Goal: Task Accomplishment & Management: Complete application form

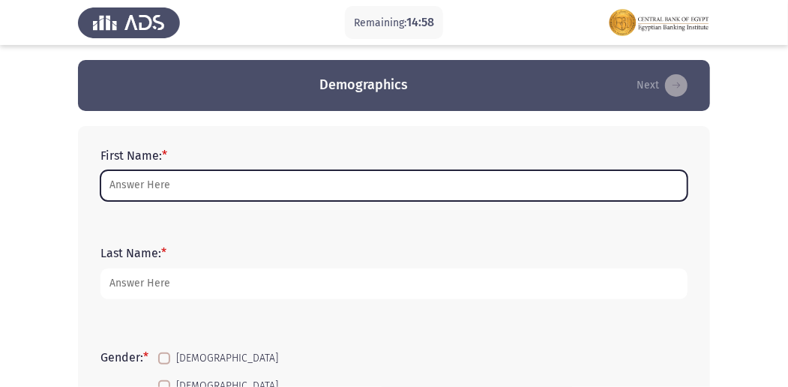
click at [196, 192] on input "First Name: *" at bounding box center [393, 185] width 587 height 31
type input "r"
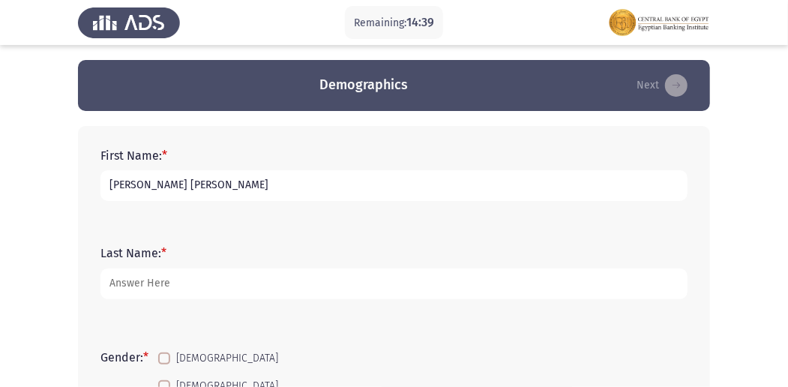
type input "[PERSON_NAME] [PERSON_NAME]"
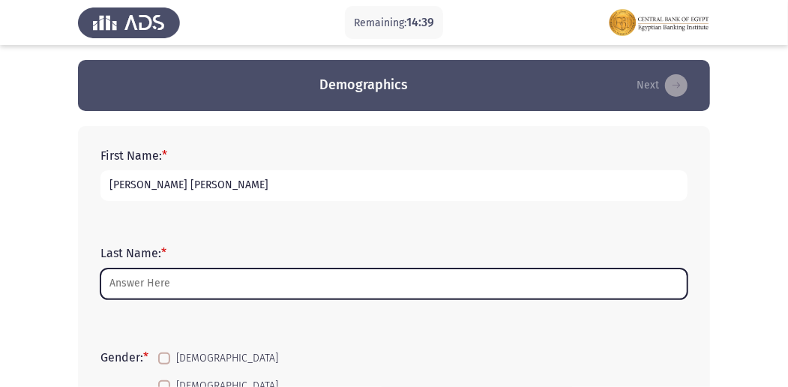
click at [252, 292] on input "Last Name: *" at bounding box center [393, 283] width 587 height 31
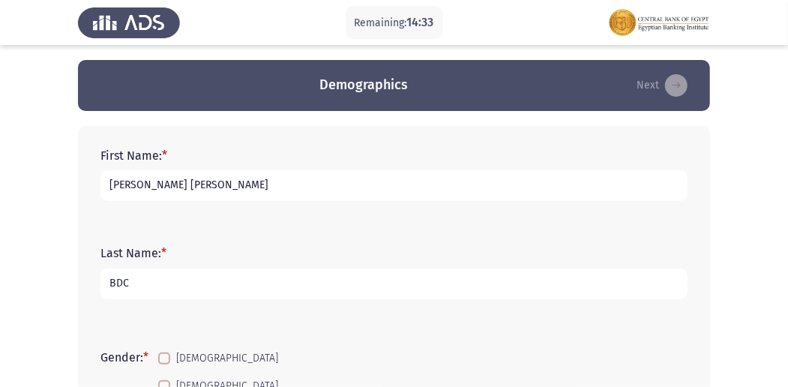
scroll to position [187, 0]
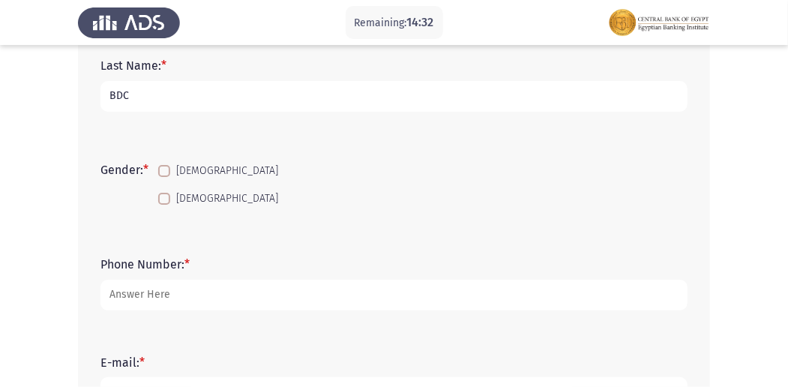
type input "BDC"
click at [170, 195] on span at bounding box center [164, 199] width 12 height 12
click at [164, 205] on input "[DEMOGRAPHIC_DATA]" at bounding box center [163, 205] width 1 height 1
checkbox input "true"
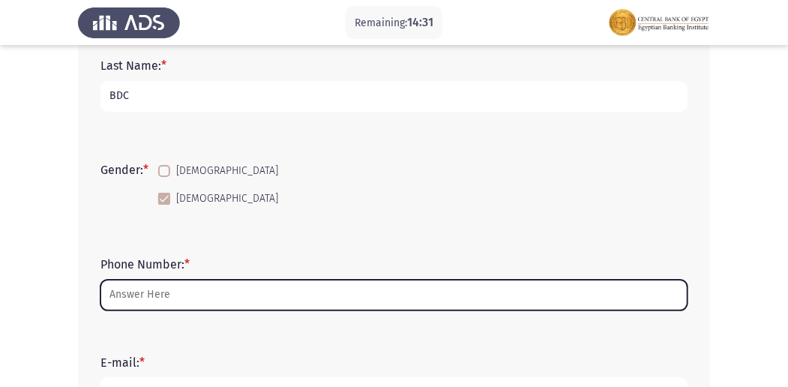
click at [142, 295] on input "Phone Number: *" at bounding box center [393, 295] width 587 height 31
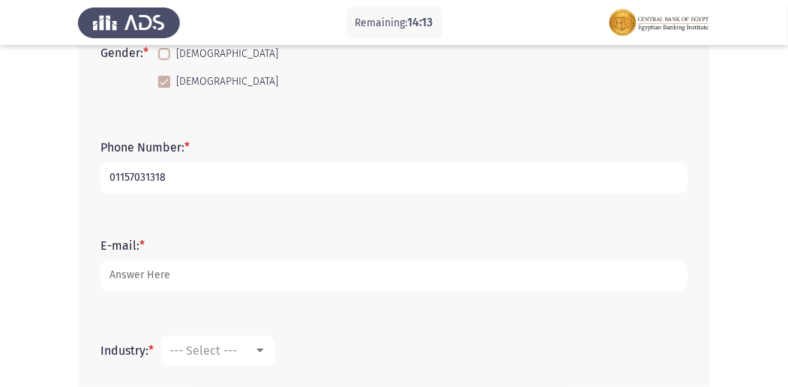
scroll to position [314, 0]
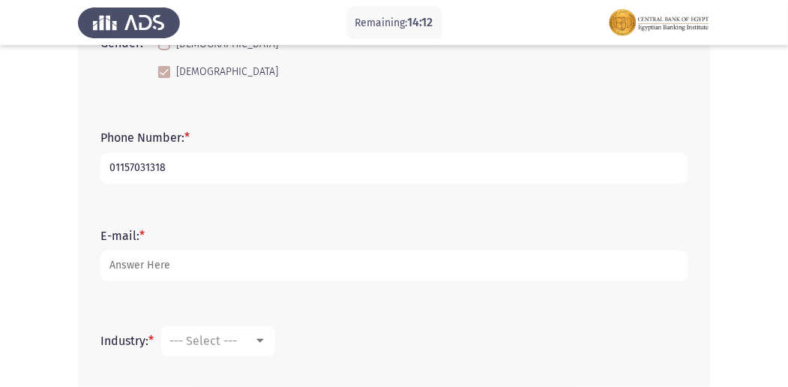
type input "01157031318"
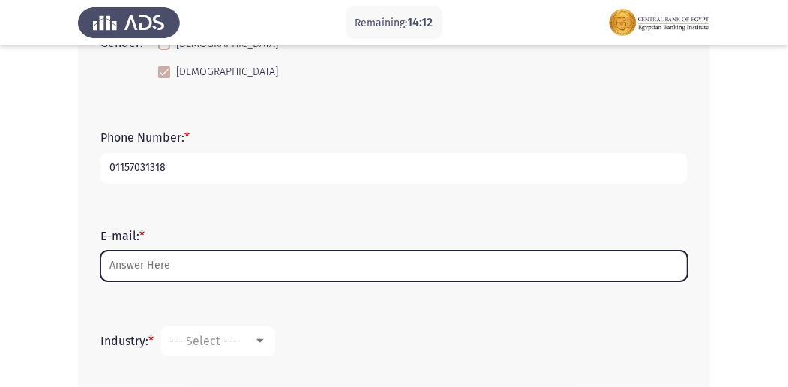
click at [208, 266] on input "E-mail: *" at bounding box center [393, 265] width 587 height 31
type input "R"
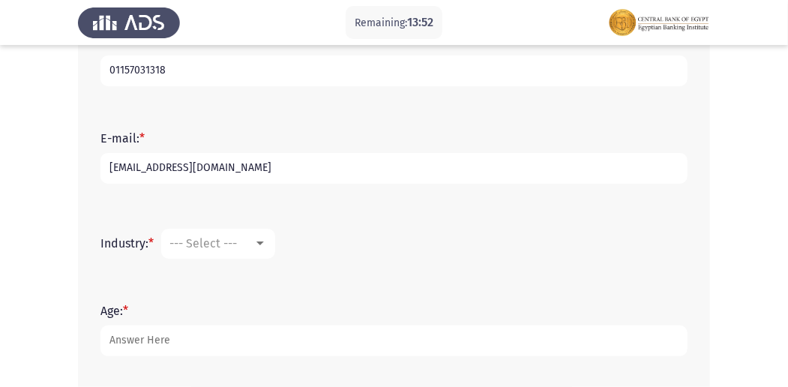
scroll to position [438, 0]
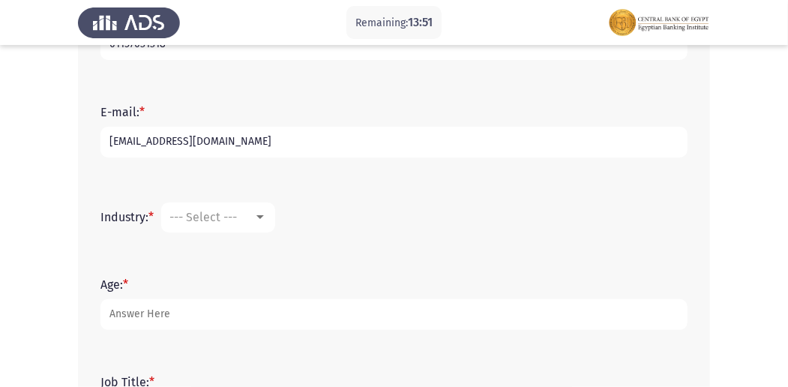
type input "[EMAIL_ADDRESS][DOMAIN_NAME]"
click at [222, 228] on mat-select "--- Select ---" at bounding box center [218, 217] width 114 height 30
click at [264, 223] on div "--- Select ---" at bounding box center [217, 217] width 97 height 13
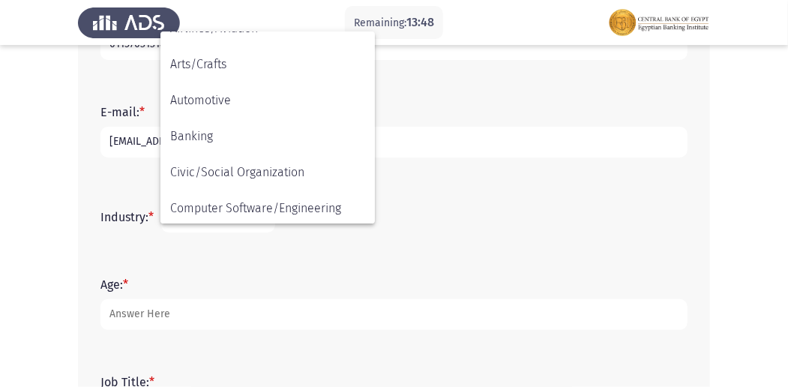
scroll to position [132, 0]
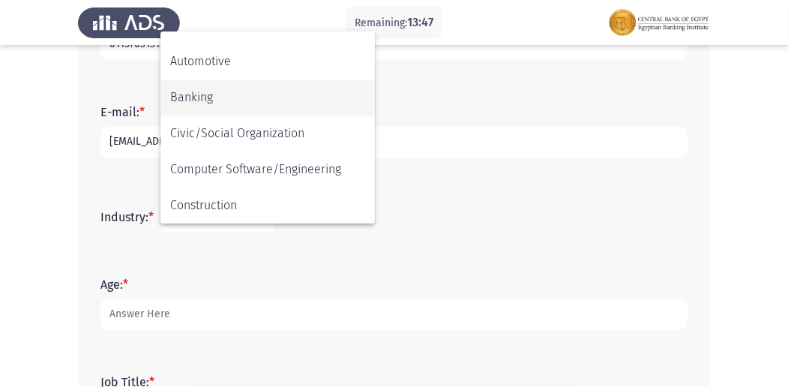
click at [298, 105] on span "Banking" at bounding box center [267, 97] width 195 height 36
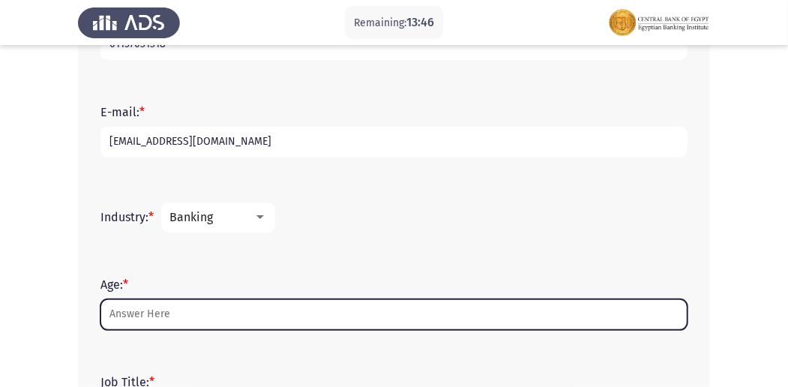
click at [189, 316] on input "Age: *" at bounding box center [393, 314] width 587 height 31
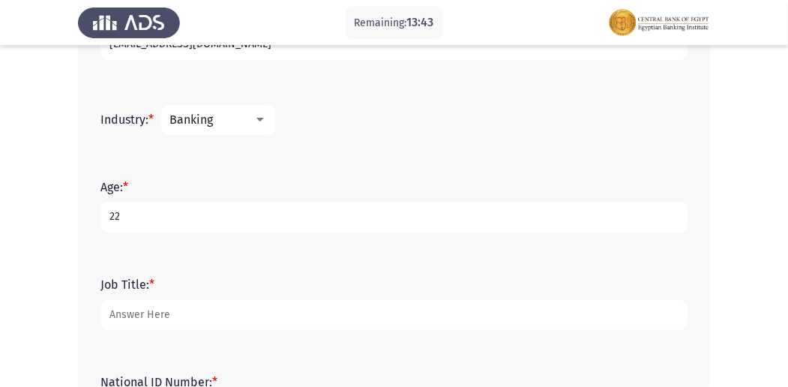
scroll to position [565, 0]
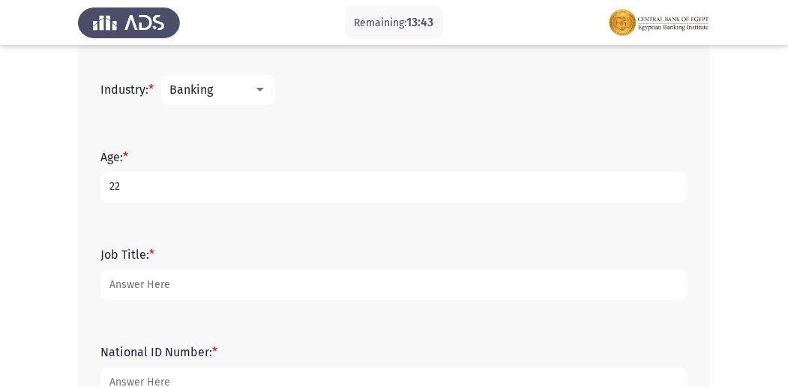
type input "22"
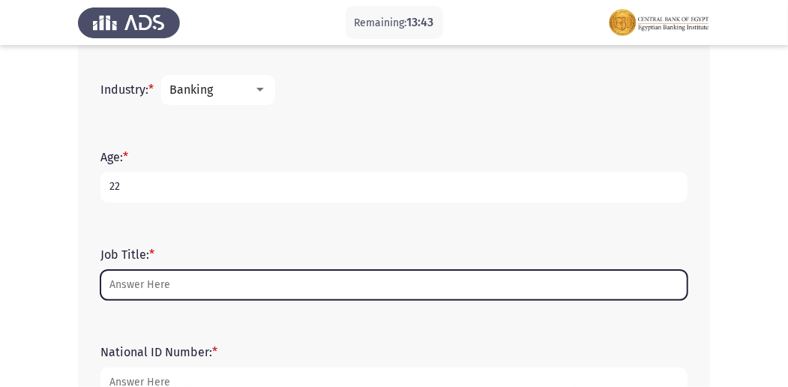
click at [265, 289] on input "Job Title: *" at bounding box center [393, 285] width 587 height 31
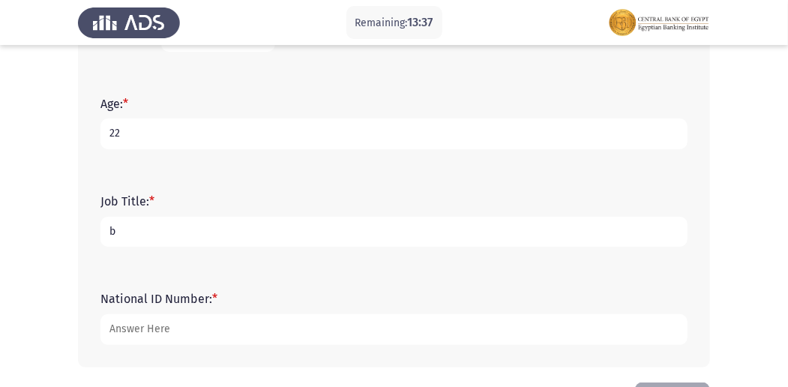
scroll to position [620, 0]
type input "banker"
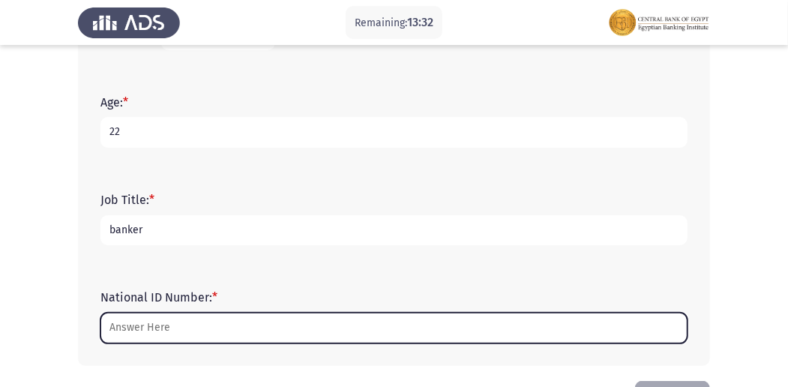
click at [200, 326] on input "National ID Number: *" at bounding box center [393, 328] width 587 height 31
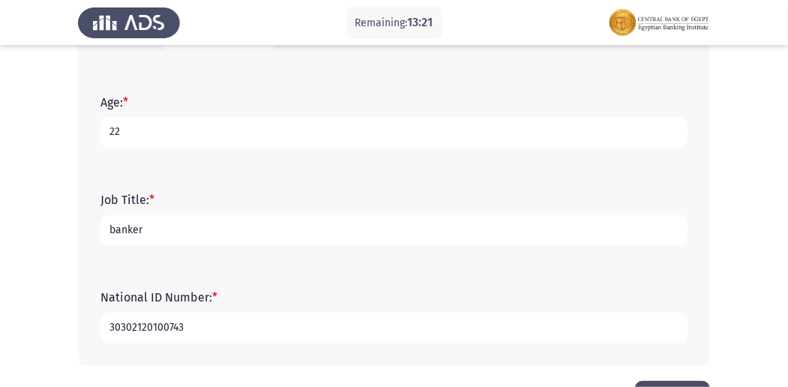
scroll to position [673, 0]
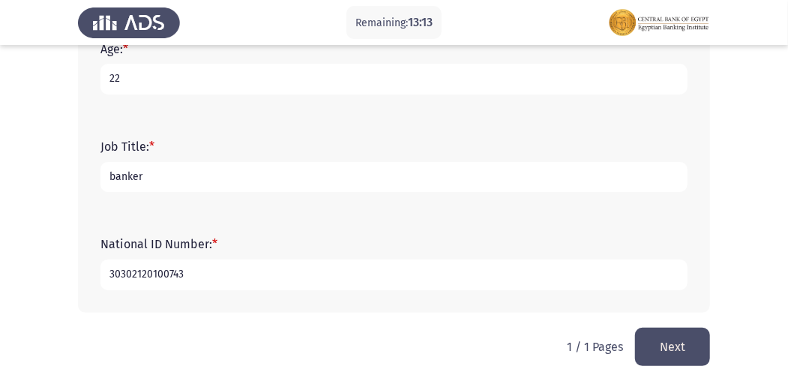
type input "30302120100743"
click at [673, 343] on button "Next" at bounding box center [672, 347] width 75 height 38
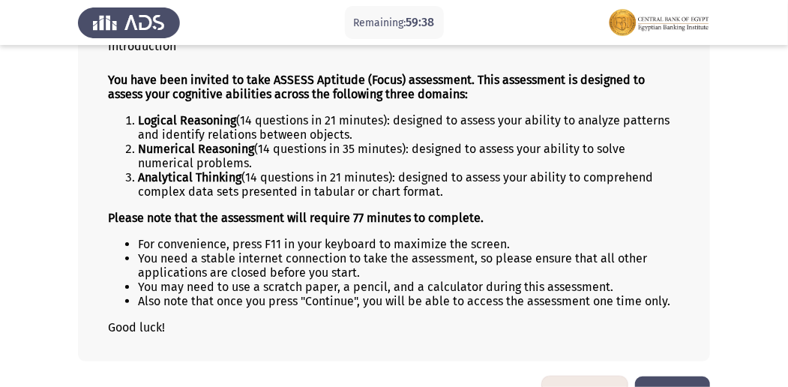
scroll to position [156, 0]
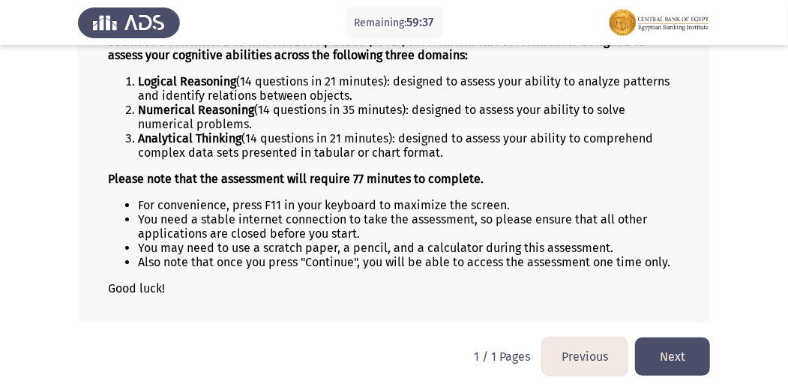
drag, startPoint x: 663, startPoint y: 354, endPoint x: 639, endPoint y: 353, distance: 24.0
click at [657, 354] on button "Next" at bounding box center [672, 356] width 75 height 38
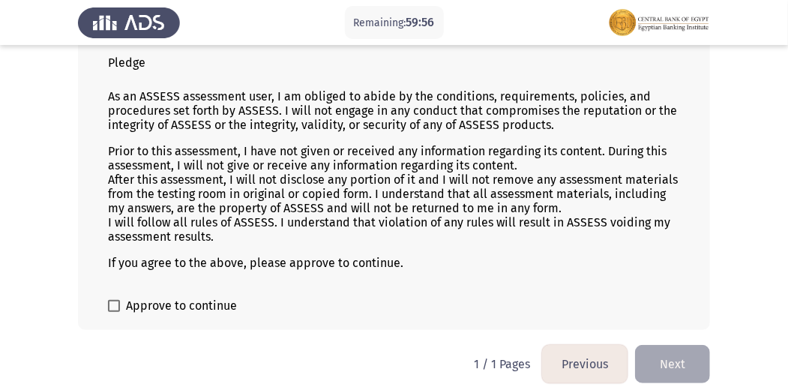
scroll to position [91, 0]
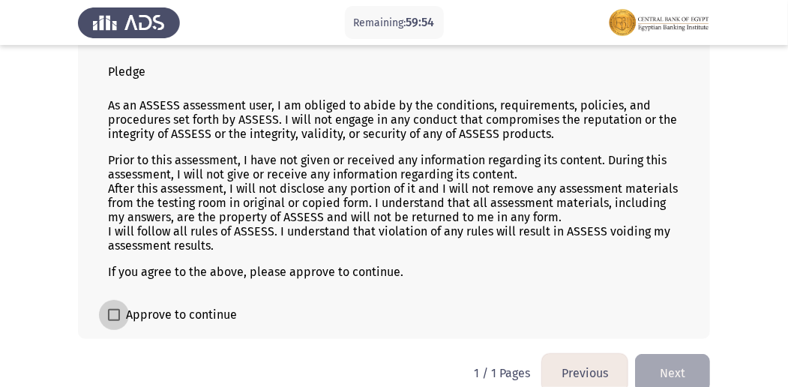
click at [121, 310] on label "Approve to continue" at bounding box center [172, 315] width 129 height 18
click at [114, 321] on input "Approve to continue" at bounding box center [113, 321] width 1 height 1
checkbox input "true"
click at [678, 367] on button "Next" at bounding box center [672, 373] width 75 height 38
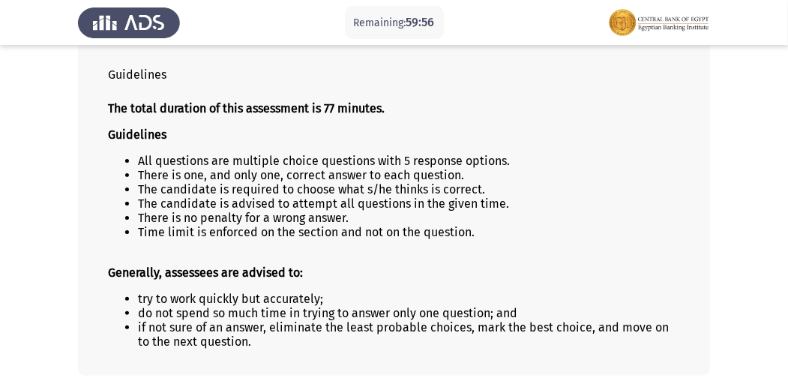
scroll to position [142, 0]
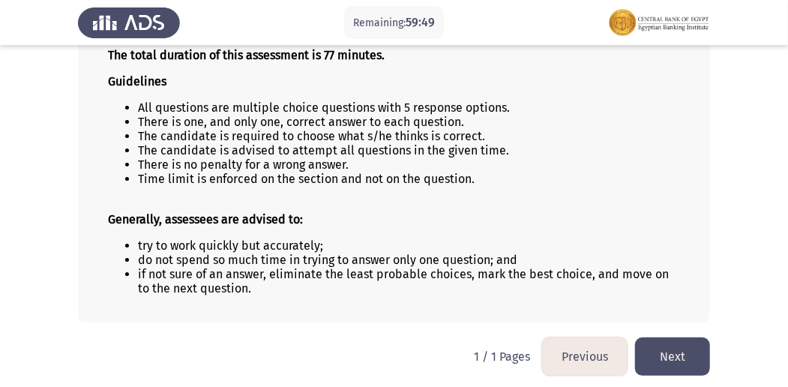
drag, startPoint x: 670, startPoint y: 354, endPoint x: 656, endPoint y: 355, distance: 14.3
click at [666, 355] on button "Next" at bounding box center [672, 356] width 75 height 38
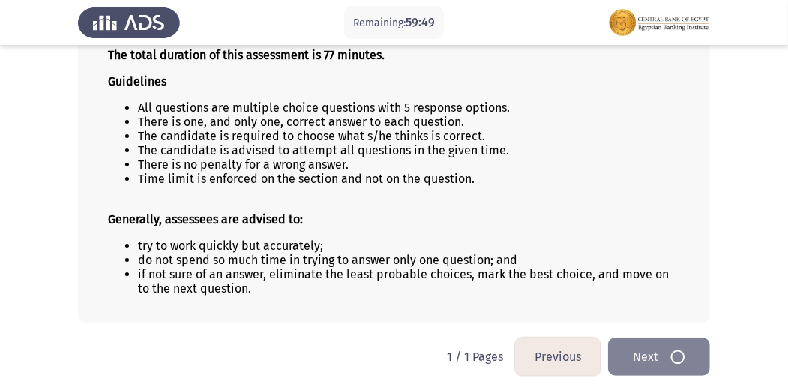
scroll to position [0, 0]
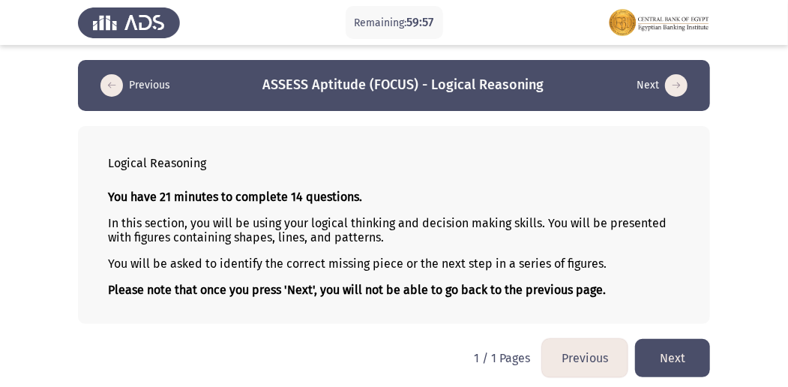
click at [667, 352] on button "Next" at bounding box center [672, 358] width 75 height 38
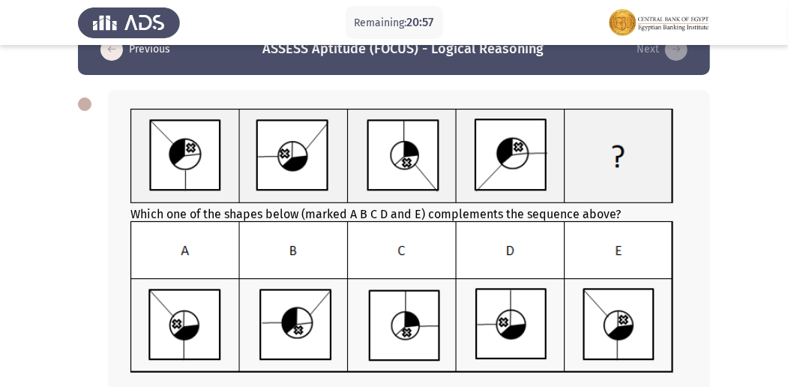
scroll to position [47, 0]
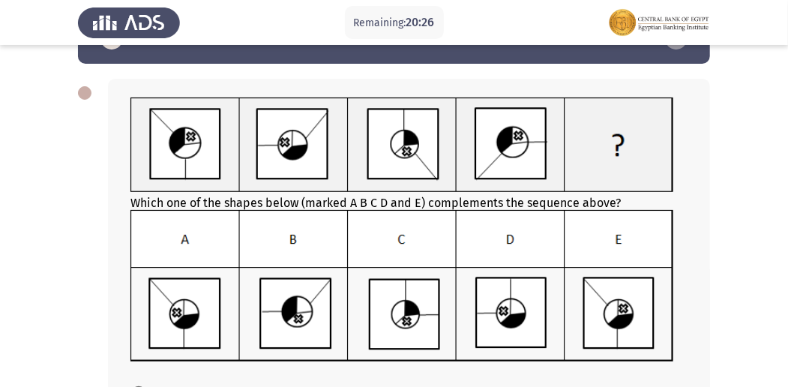
click at [526, 244] on img at bounding box center [401, 286] width 543 height 152
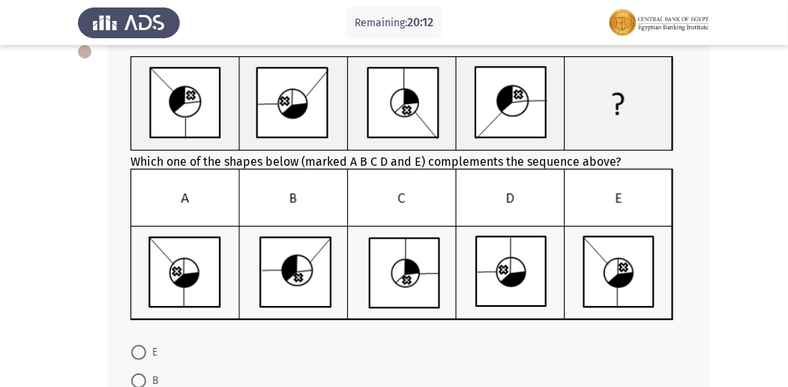
scroll to position [86, 0]
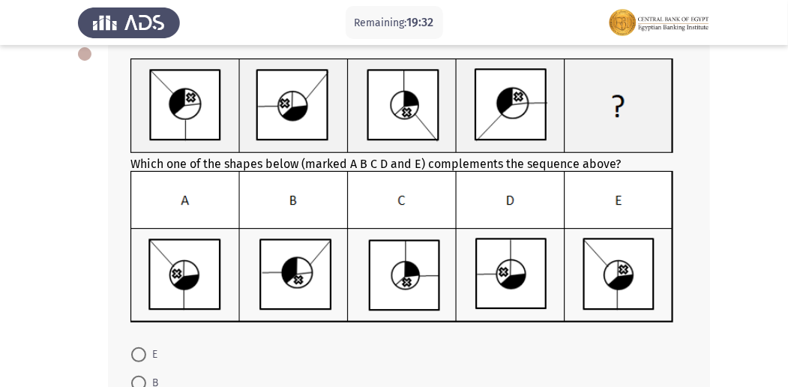
click at [506, 217] on img at bounding box center [401, 247] width 543 height 152
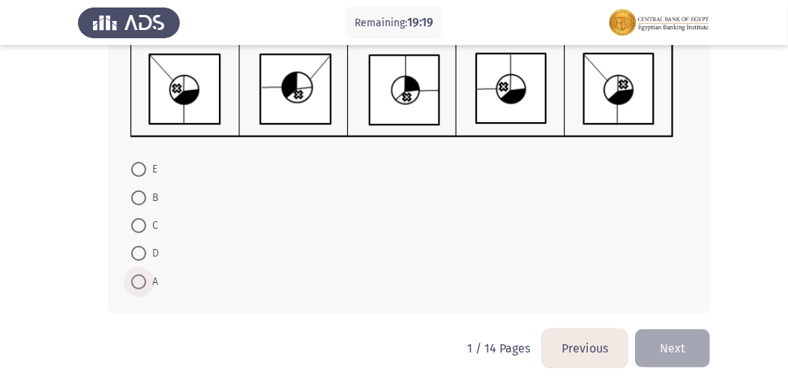
click at [151, 280] on span "A" at bounding box center [152, 282] width 12 height 18
click at [146, 280] on input "A" at bounding box center [138, 281] width 15 height 15
radio input "true"
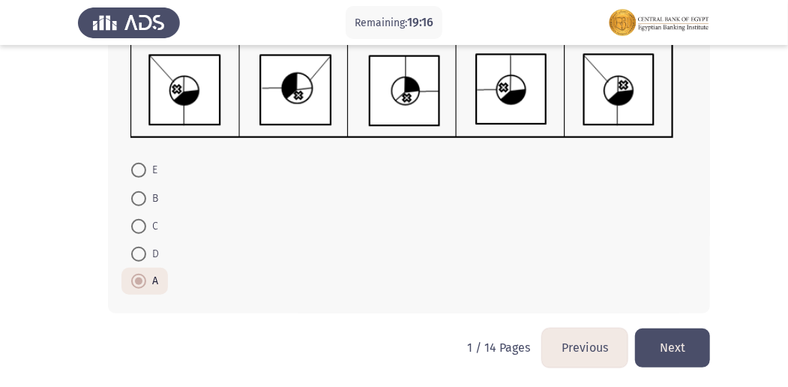
click at [655, 339] on button "Next" at bounding box center [672, 347] width 75 height 38
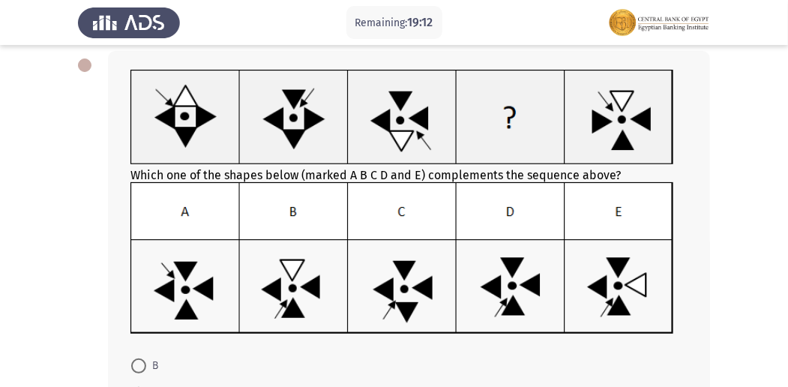
scroll to position [53, 0]
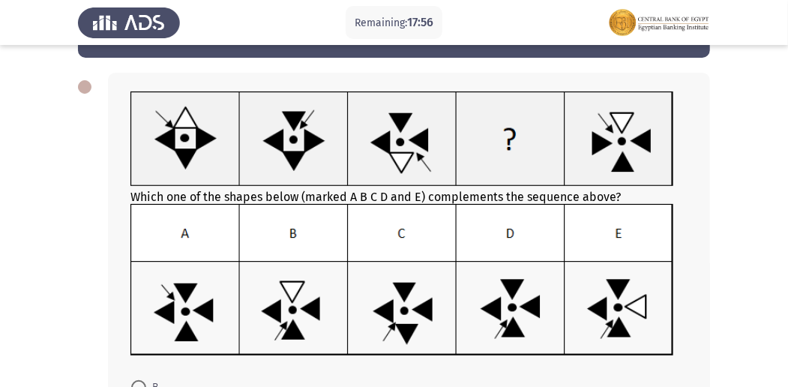
click at [293, 309] on img at bounding box center [401, 280] width 543 height 152
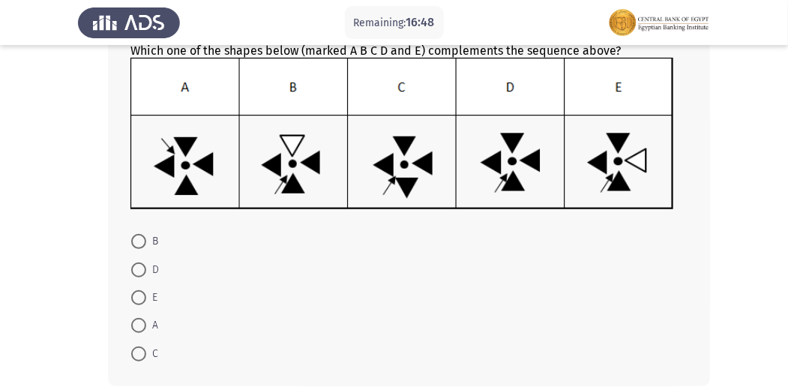
scroll to position [208, 0]
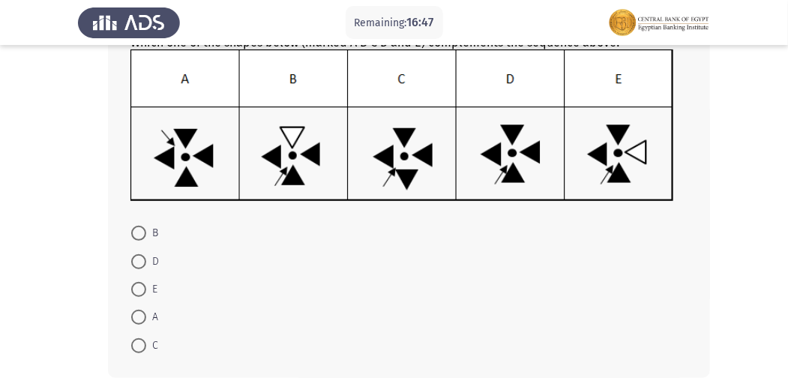
click at [139, 342] on span at bounding box center [138, 345] width 15 height 15
click at [139, 342] on input "C" at bounding box center [138, 345] width 15 height 15
radio input "true"
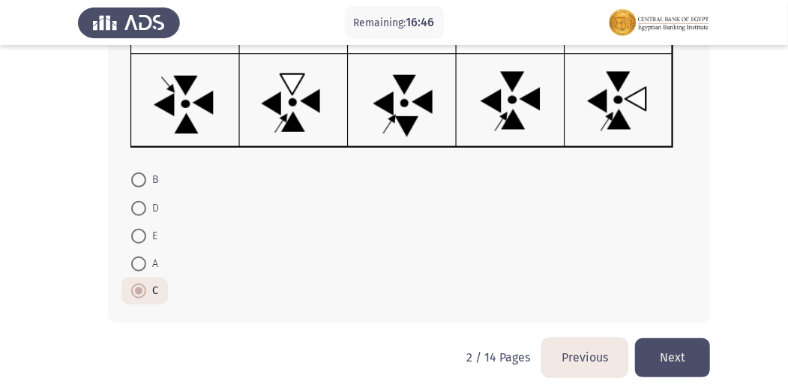
scroll to position [271, 0]
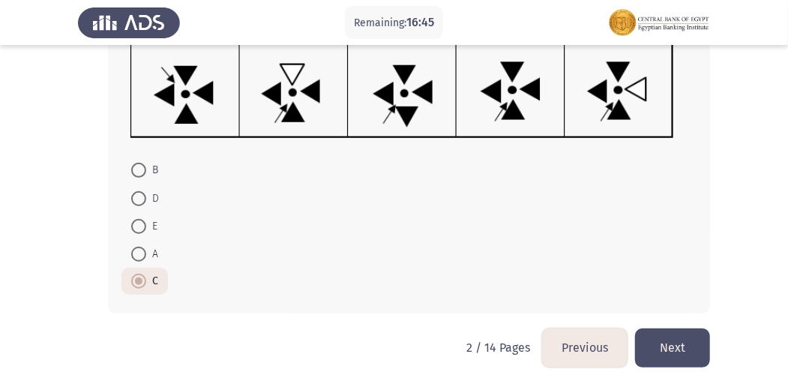
click at [673, 330] on button "Next" at bounding box center [672, 347] width 75 height 38
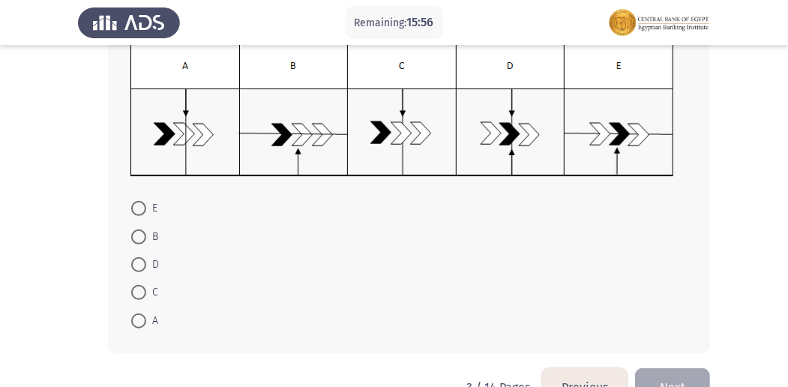
scroll to position [243, 0]
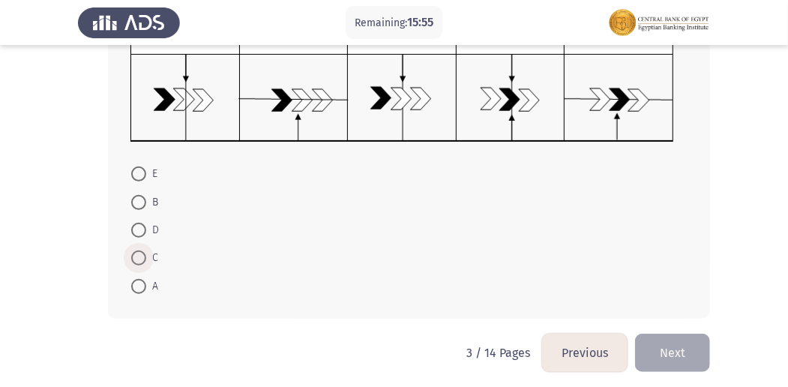
click at [135, 254] on span at bounding box center [138, 257] width 15 height 15
click at [135, 254] on input "C" at bounding box center [138, 257] width 15 height 15
radio input "true"
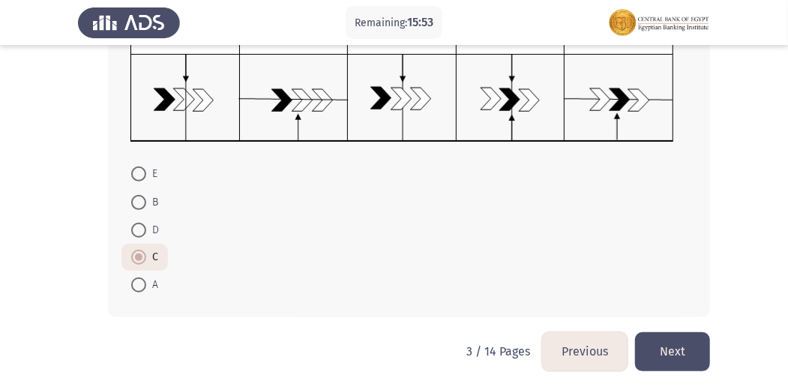
click at [674, 338] on button "Next" at bounding box center [672, 351] width 75 height 38
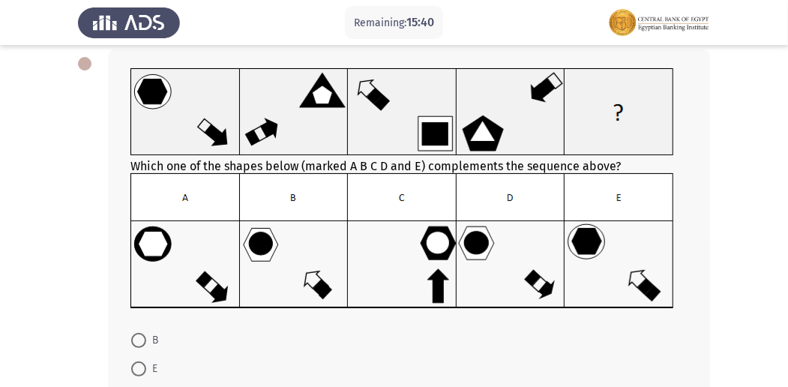
scroll to position [78, 0]
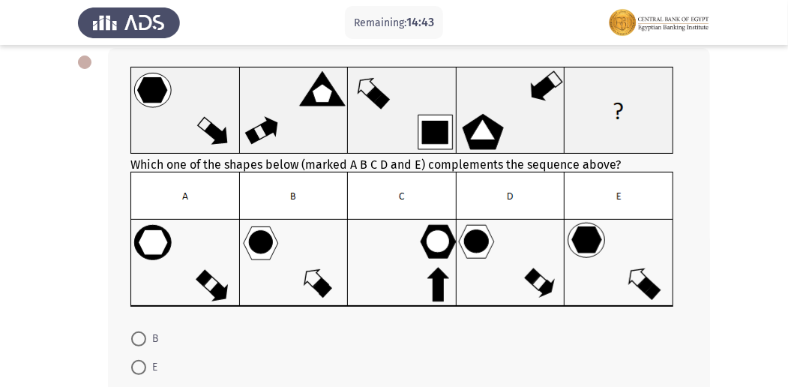
click at [139, 335] on span at bounding box center [138, 338] width 15 height 15
click at [139, 335] on input "B" at bounding box center [138, 338] width 15 height 15
radio input "true"
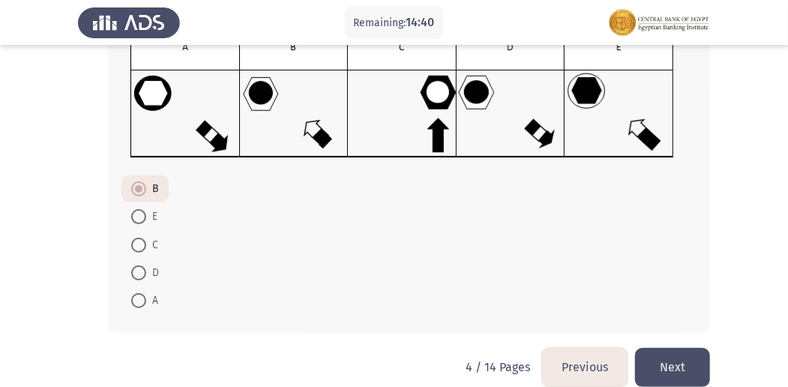
scroll to position [247, 0]
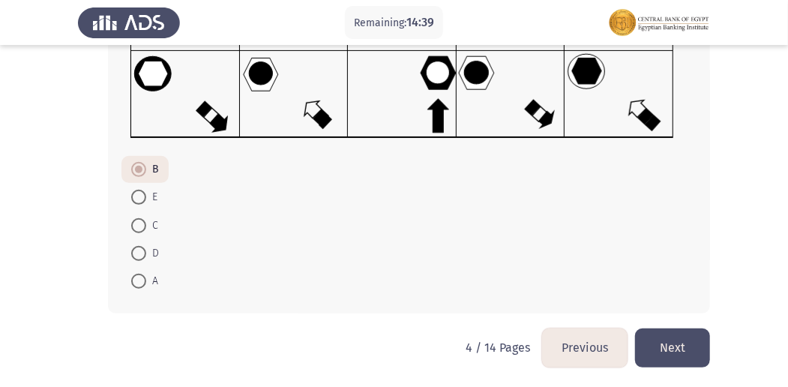
click at [675, 335] on button "Next" at bounding box center [672, 347] width 75 height 38
click at [675, 335] on html "Remaining: 14:39 Previous ASSESS Aptitude (FOCUS) - Logical Reasoning Next Whic…" at bounding box center [394, 70] width 788 height 635
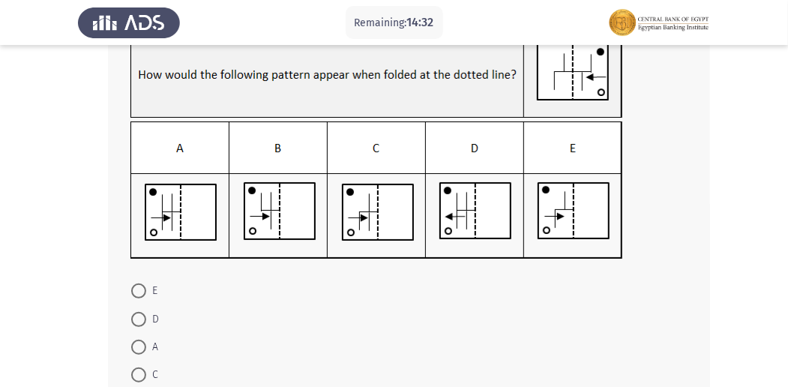
scroll to position [97, 0]
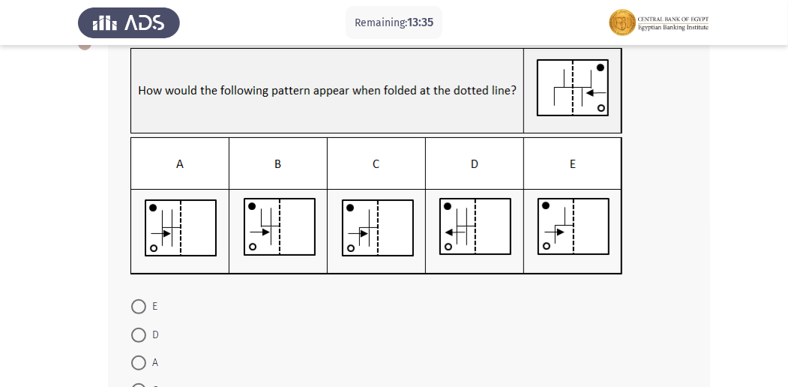
click at [147, 337] on span "D" at bounding box center [152, 335] width 13 height 18
click at [146, 337] on input "D" at bounding box center [138, 335] width 15 height 15
radio input "true"
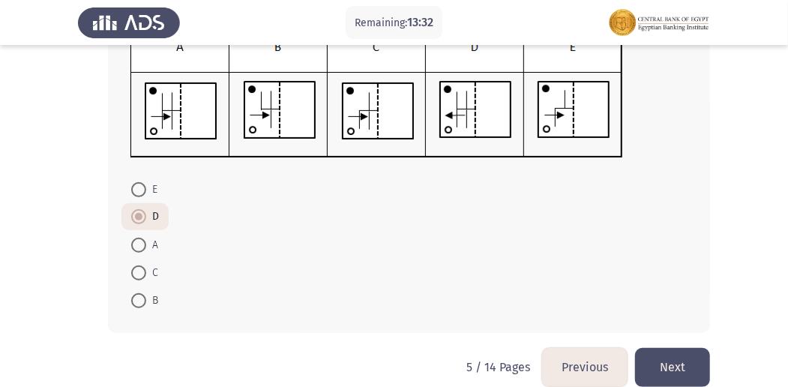
scroll to position [214, 0]
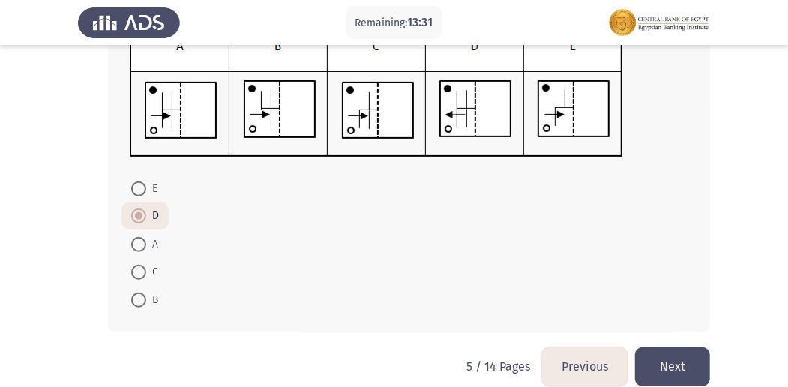
click at [659, 360] on button "Next" at bounding box center [672, 366] width 75 height 38
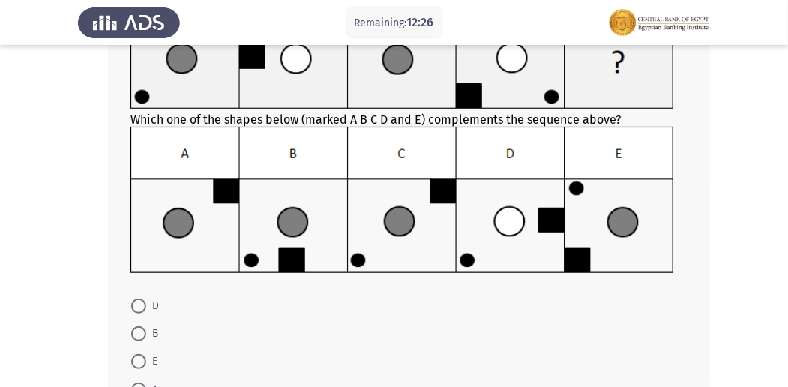
scroll to position [185, 0]
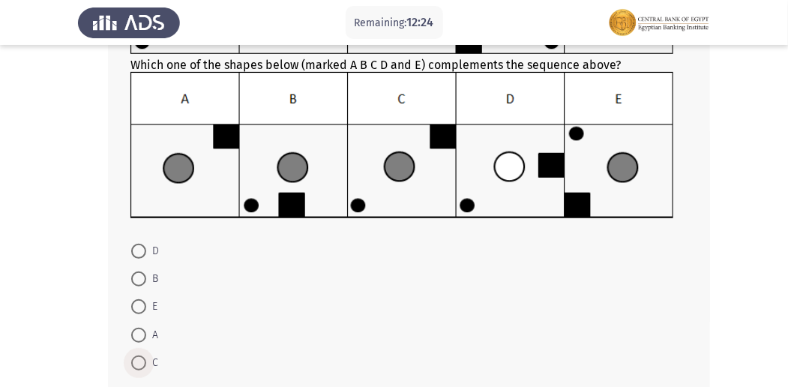
click at [140, 360] on span at bounding box center [138, 362] width 15 height 15
click at [140, 360] on input "C" at bounding box center [138, 362] width 15 height 15
radio input "true"
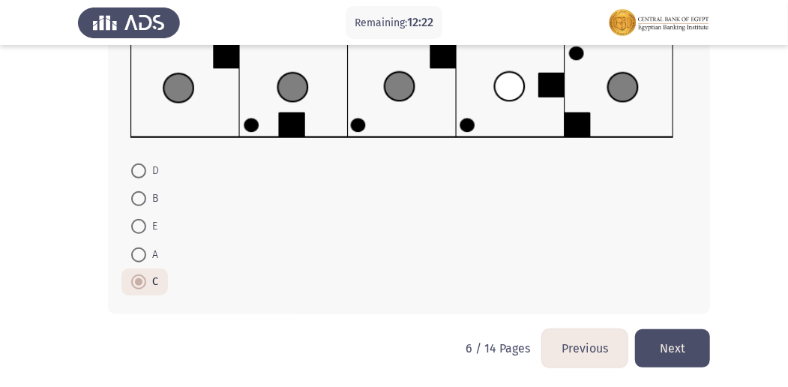
drag, startPoint x: 673, startPoint y: 359, endPoint x: 655, endPoint y: 342, distance: 24.9
click at [661, 361] on button "Next" at bounding box center [672, 348] width 75 height 38
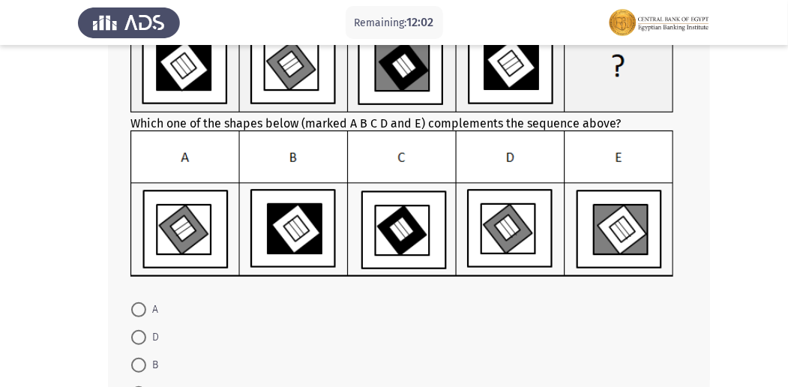
scroll to position [267, 0]
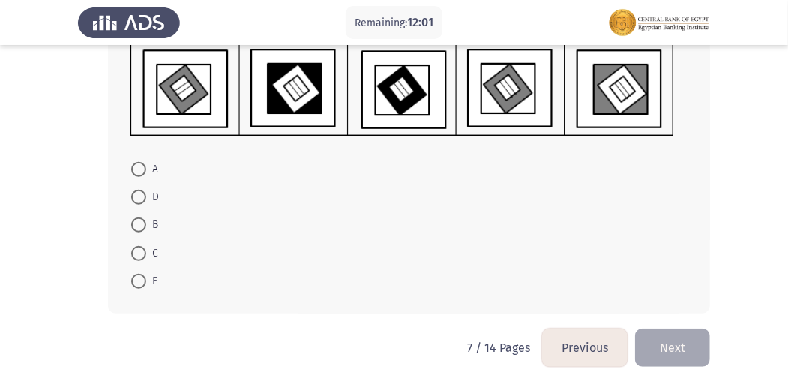
click at [145, 199] on span at bounding box center [138, 197] width 15 height 15
click at [145, 199] on input "D" at bounding box center [138, 197] width 15 height 15
radio input "true"
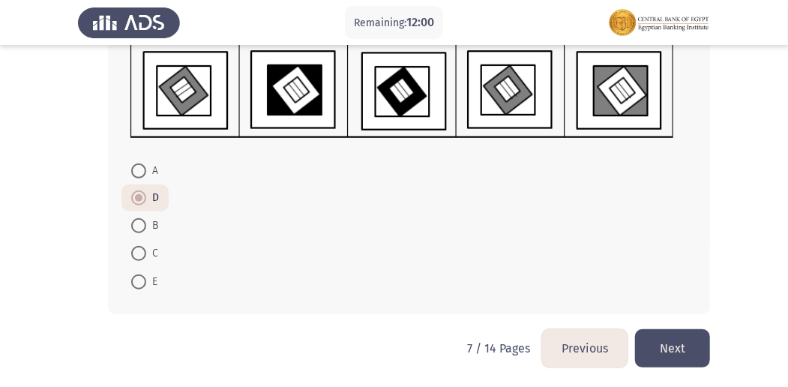
click at [693, 353] on button "Next" at bounding box center [672, 348] width 75 height 38
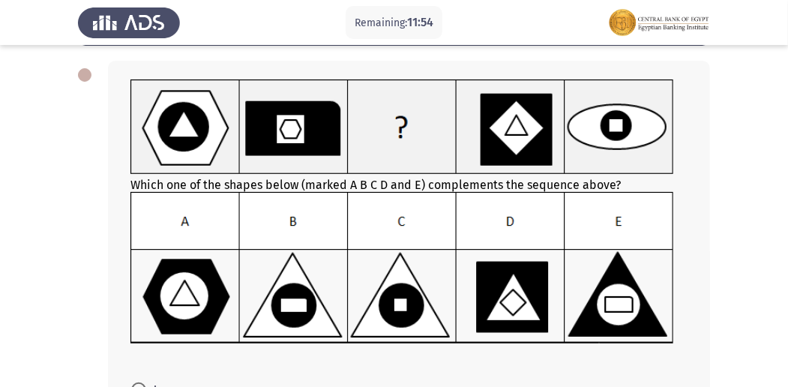
scroll to position [60, 0]
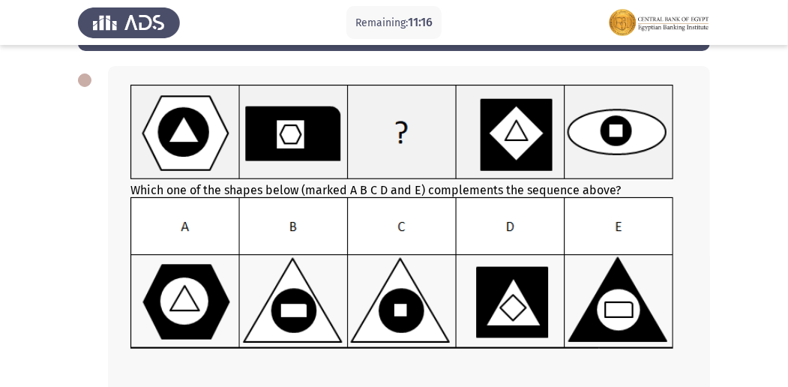
click at [311, 318] on img at bounding box center [401, 273] width 543 height 152
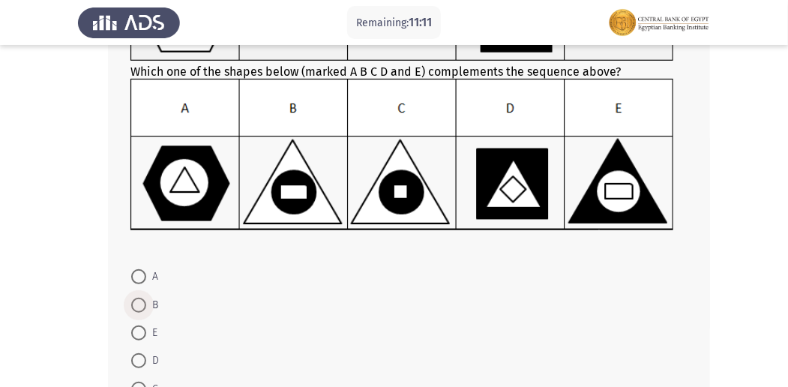
click at [131, 301] on span at bounding box center [138, 305] width 15 height 15
click at [131, 301] on input "B" at bounding box center [138, 305] width 15 height 15
radio input "true"
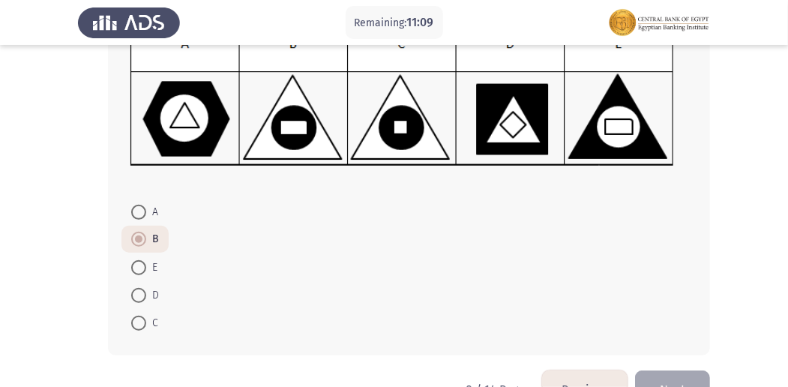
scroll to position [285, 0]
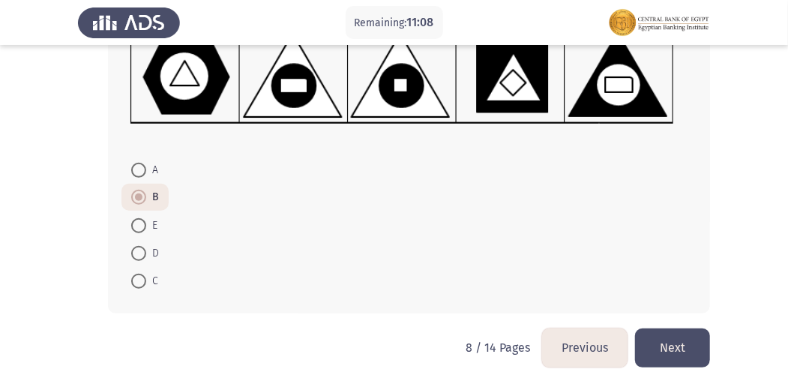
click at [669, 345] on button "Next" at bounding box center [672, 347] width 75 height 38
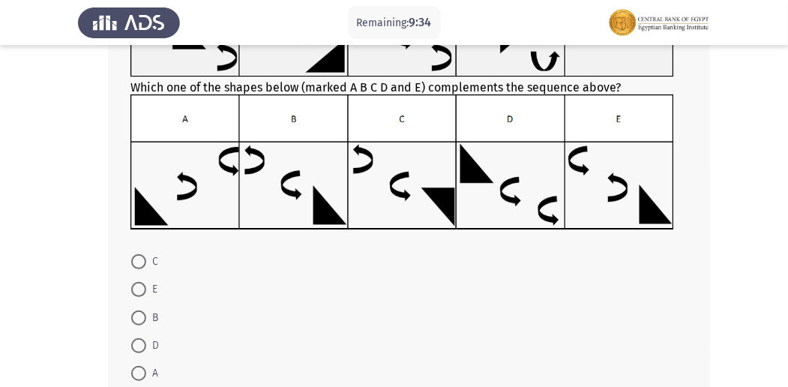
scroll to position [157, 0]
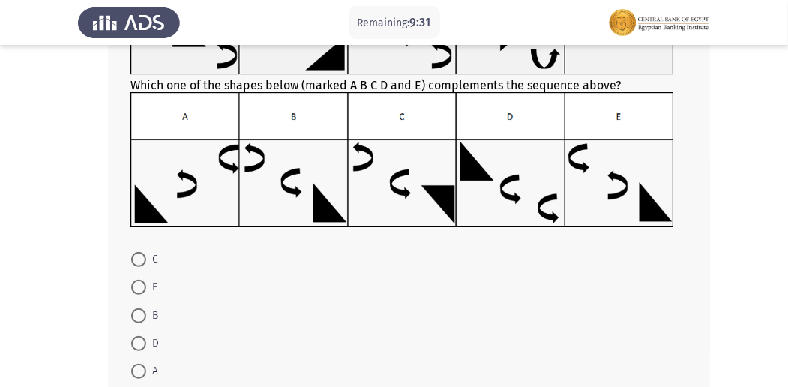
click at [143, 252] on span at bounding box center [138, 259] width 15 height 15
click at [143, 252] on input "C" at bounding box center [138, 259] width 15 height 15
radio input "true"
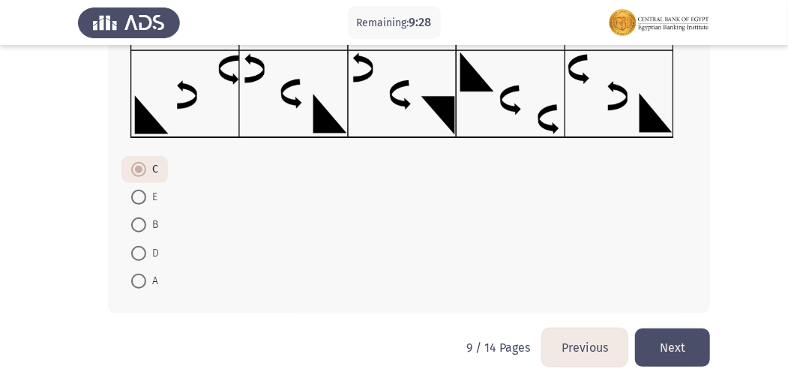
click at [663, 331] on button "Next" at bounding box center [672, 347] width 75 height 38
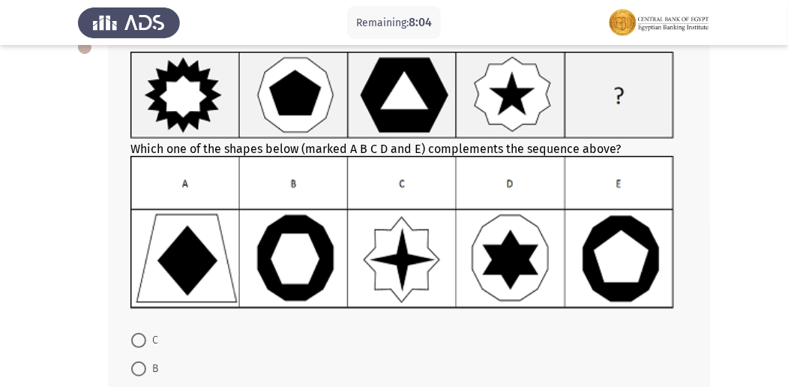
scroll to position [108, 0]
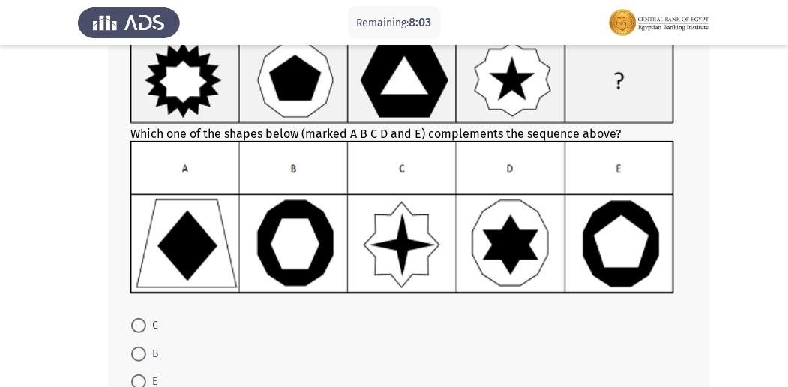
click at [126, 351] on mat-radio-button "B" at bounding box center [144, 353] width 46 height 28
click at [136, 348] on span at bounding box center [138, 353] width 15 height 15
click at [136, 348] on input "B" at bounding box center [138, 353] width 15 height 15
radio input "true"
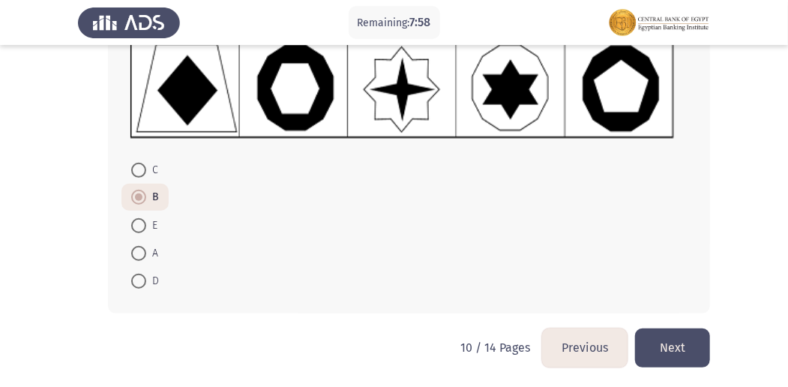
click at [678, 342] on button "Next" at bounding box center [672, 347] width 75 height 38
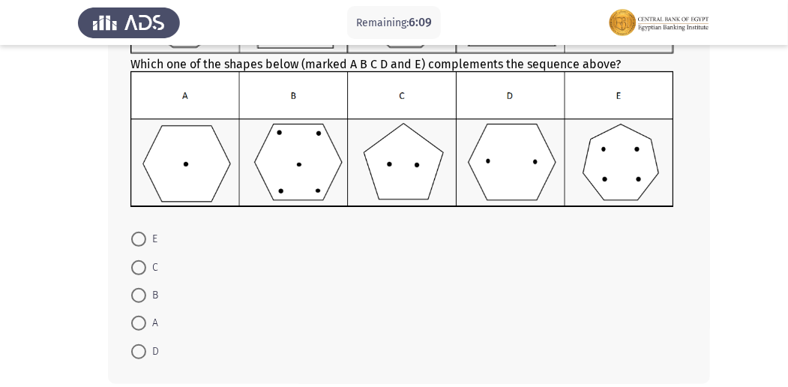
scroll to position [180, 0]
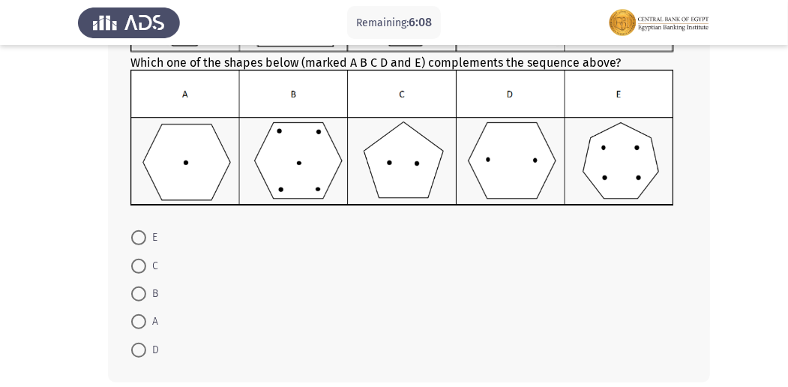
click at [148, 289] on span "B" at bounding box center [152, 294] width 12 height 18
click at [146, 289] on input "B" at bounding box center [138, 293] width 15 height 15
radio input "true"
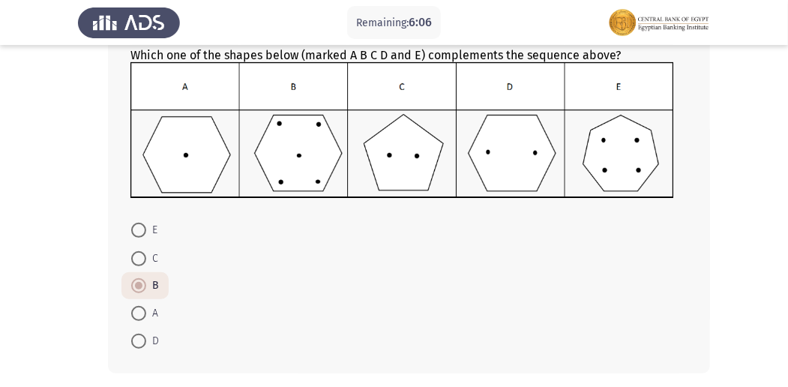
scroll to position [247, 0]
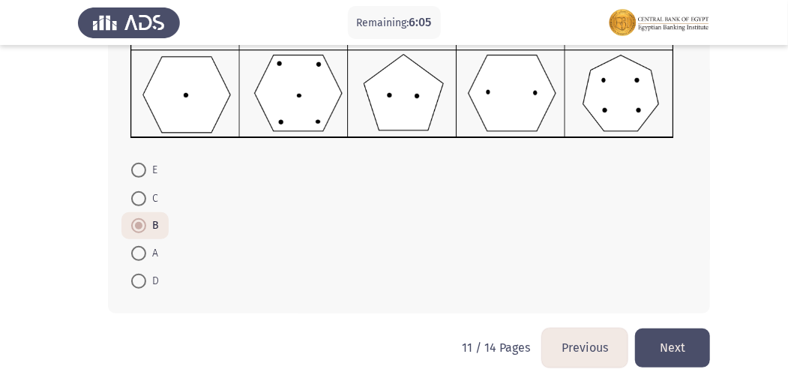
click at [680, 341] on button "Next" at bounding box center [672, 347] width 75 height 38
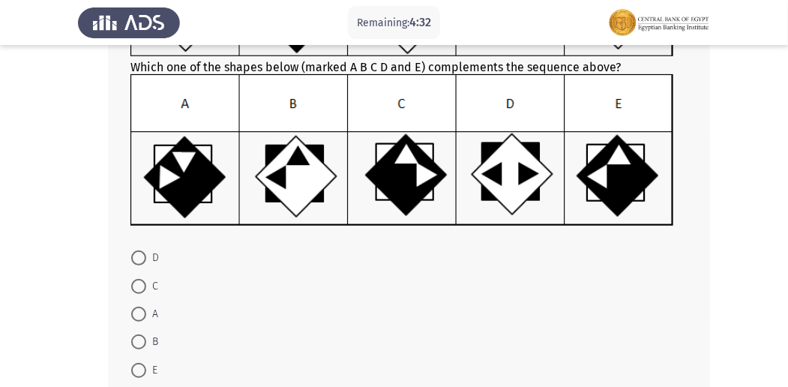
scroll to position [187, 0]
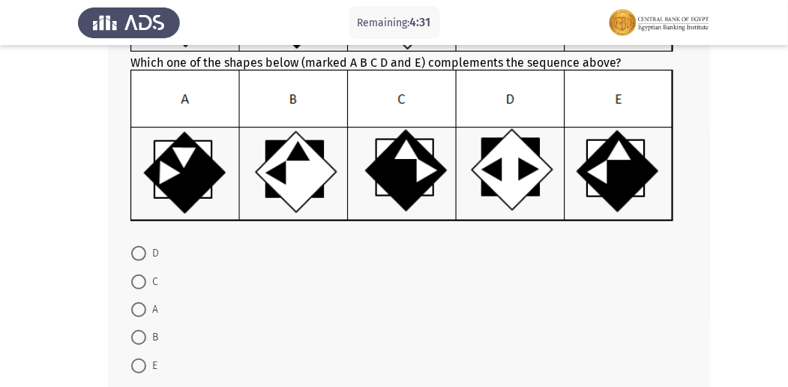
click at [139, 358] on span at bounding box center [138, 365] width 15 height 15
click at [139, 358] on input "E" at bounding box center [138, 365] width 15 height 15
radio input "true"
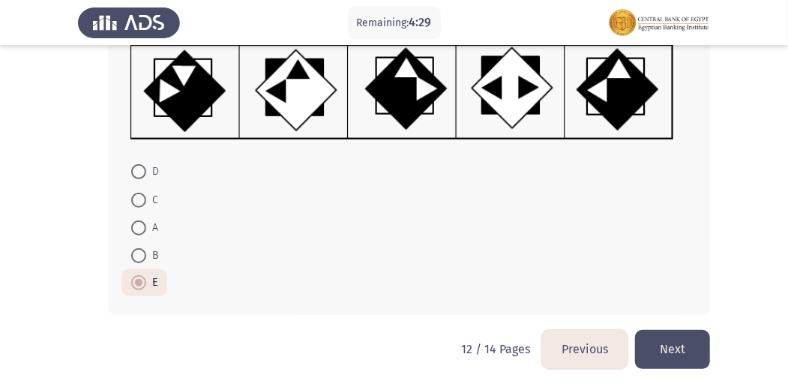
scroll to position [271, 0]
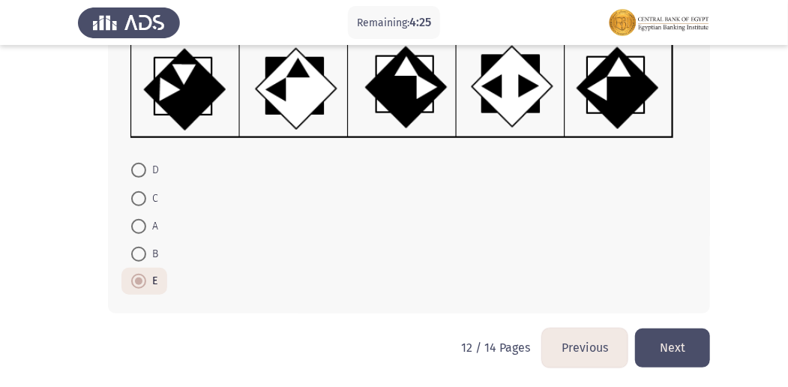
click at [687, 350] on button "Next" at bounding box center [672, 347] width 75 height 38
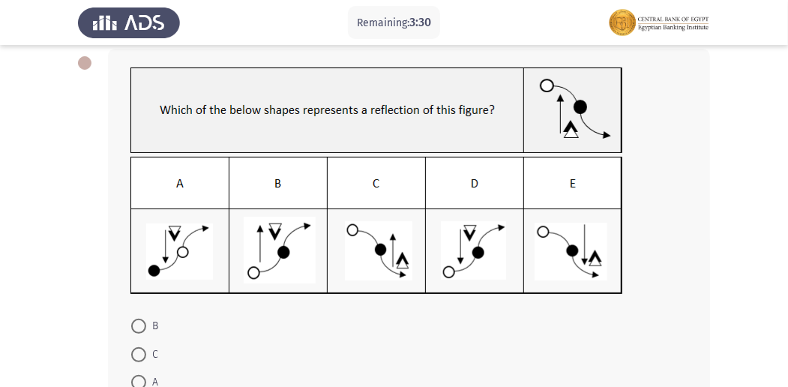
scroll to position [106, 0]
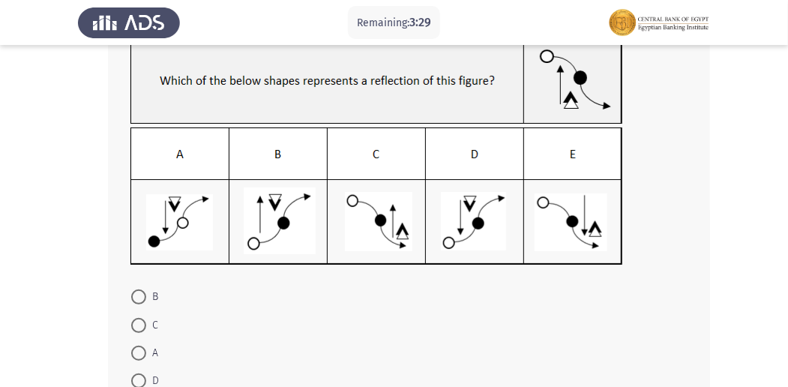
click at [142, 375] on span at bounding box center [138, 380] width 15 height 15
click at [142, 375] on input "D" at bounding box center [138, 380] width 15 height 15
radio input "true"
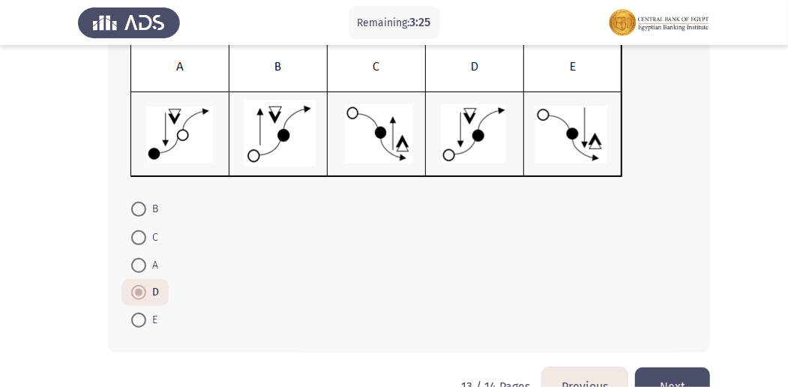
scroll to position [220, 0]
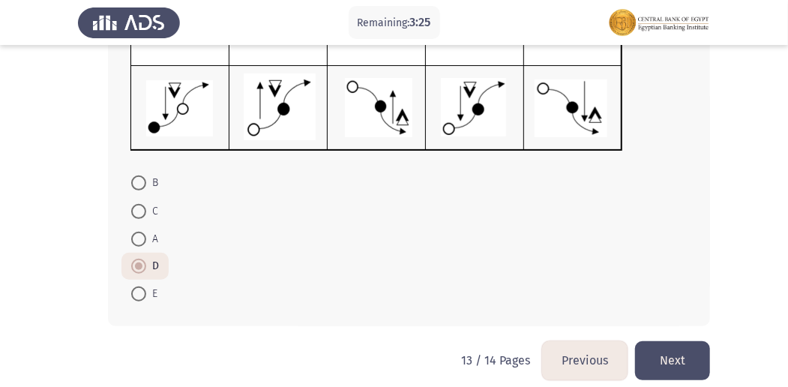
click at [684, 361] on button "Next" at bounding box center [672, 360] width 75 height 38
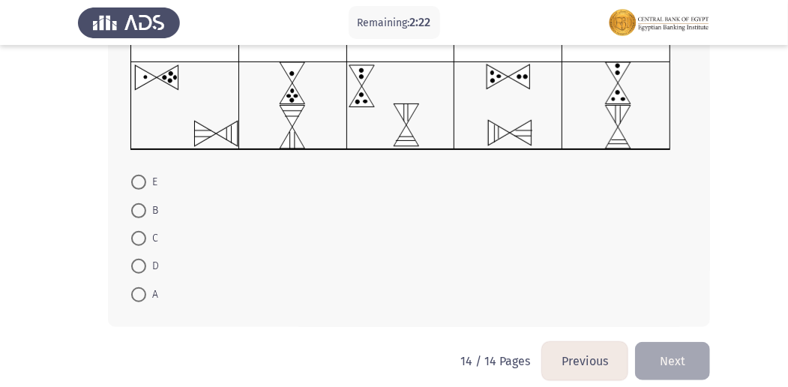
scroll to position [249, 0]
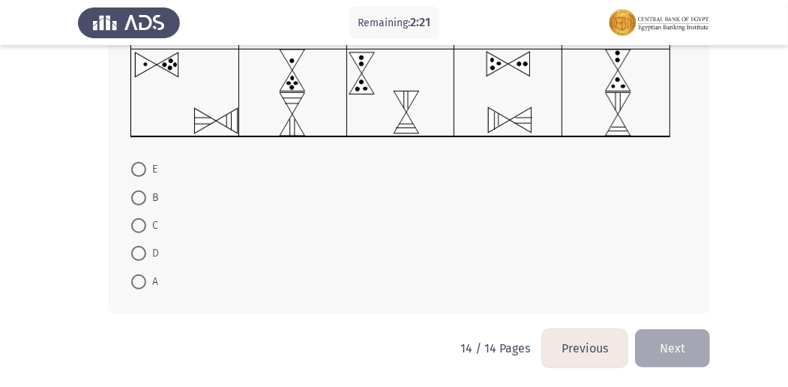
click at [568, 343] on button "Previous" at bounding box center [584, 348] width 85 height 38
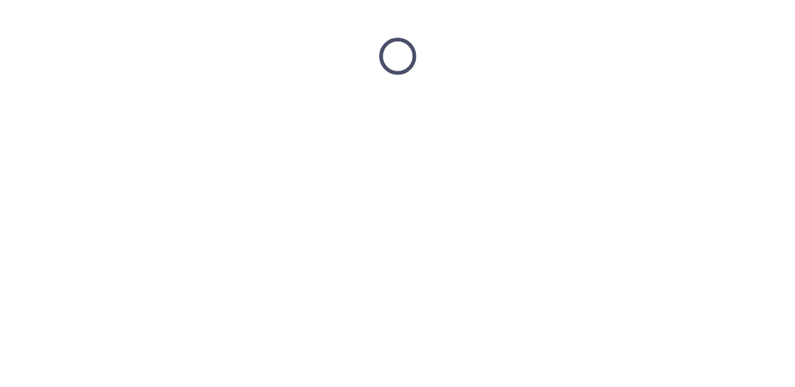
click at [569, 112] on html at bounding box center [397, 56] width 795 height 112
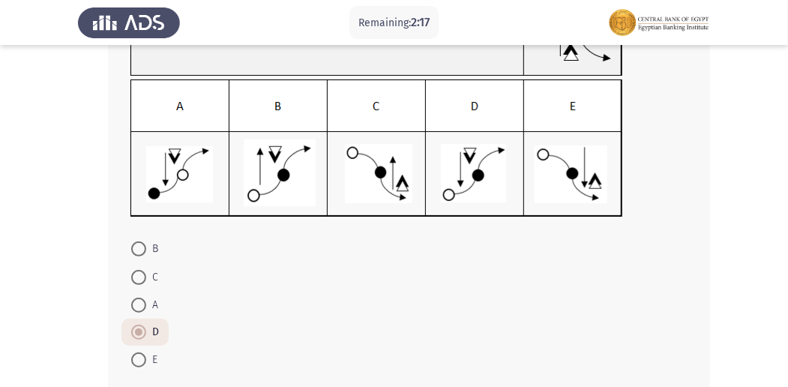
scroll to position [234, 0]
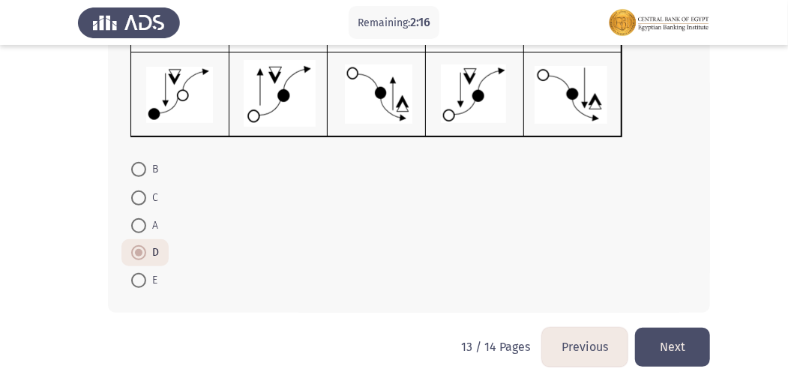
click at [615, 346] on button "Previous" at bounding box center [584, 347] width 85 height 38
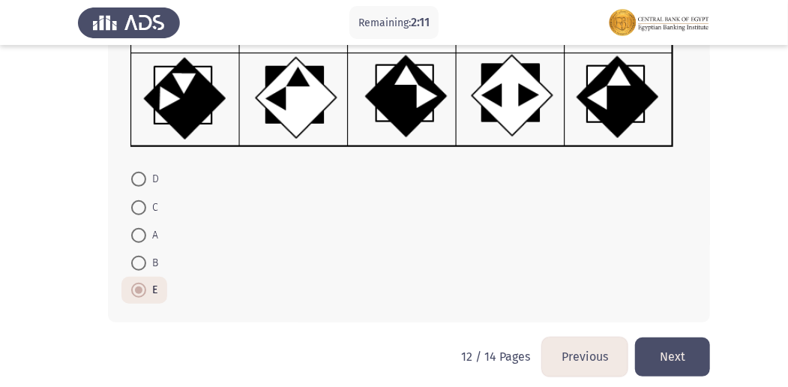
scroll to position [271, 0]
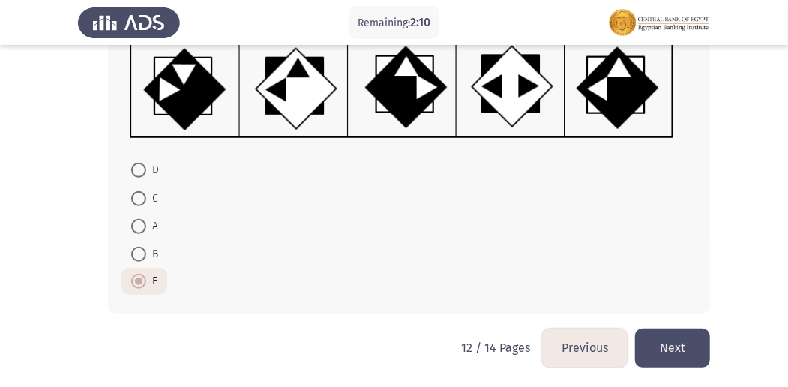
click at [677, 343] on button "Next" at bounding box center [672, 347] width 75 height 38
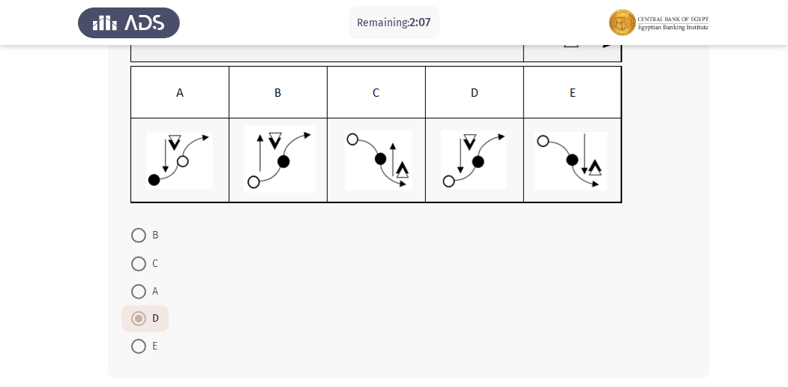
scroll to position [234, 0]
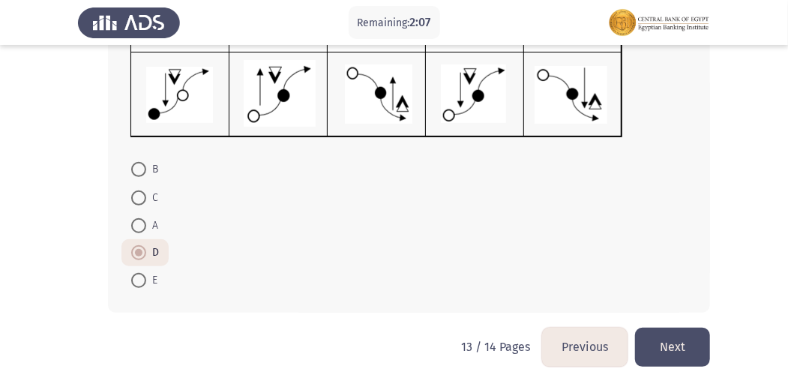
click at [687, 348] on button "Next" at bounding box center [672, 347] width 75 height 38
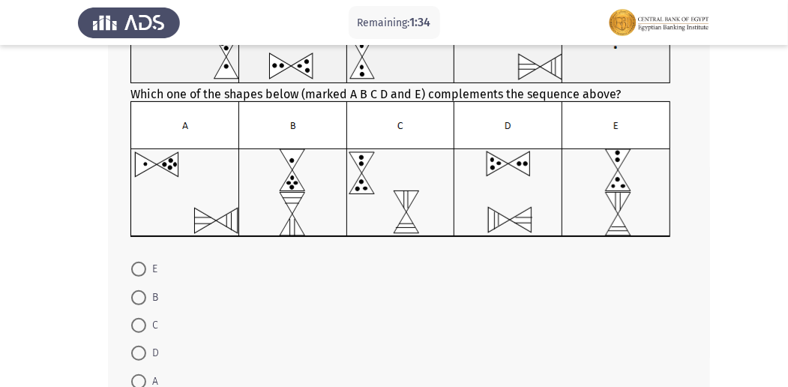
scroll to position [150, 0]
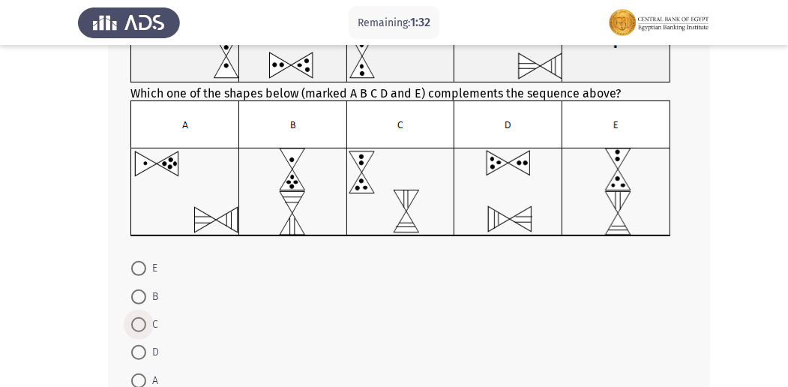
click at [151, 321] on span "C" at bounding box center [152, 325] width 12 height 18
click at [146, 321] on input "C" at bounding box center [138, 324] width 15 height 15
radio input "true"
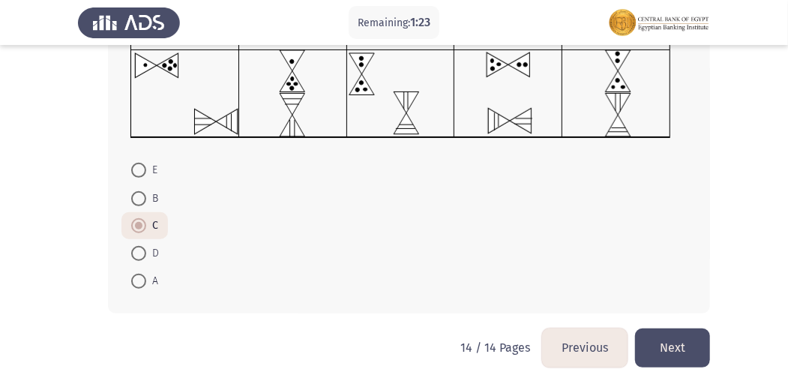
click at [585, 348] on button "Previous" at bounding box center [584, 347] width 85 height 38
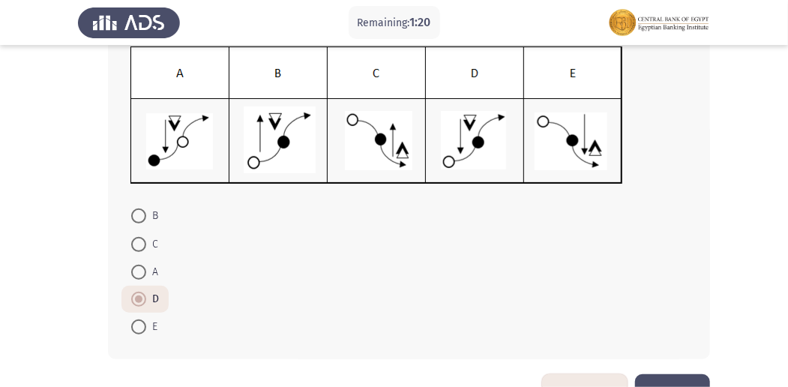
scroll to position [194, 0]
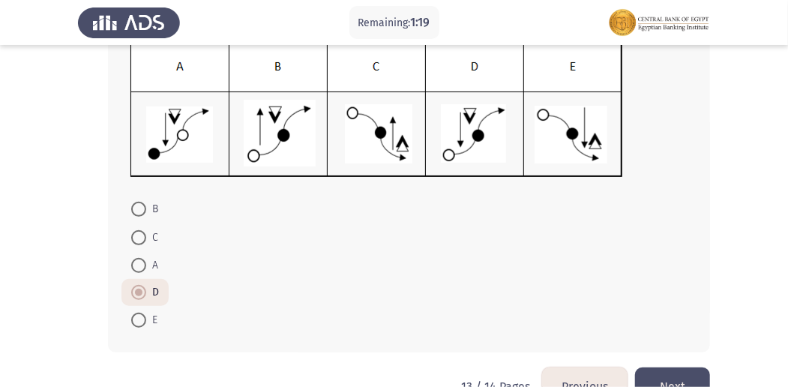
drag, startPoint x: 601, startPoint y: 377, endPoint x: 686, endPoint y: 313, distance: 106.0
click at [601, 377] on button "Previous" at bounding box center [584, 386] width 85 height 38
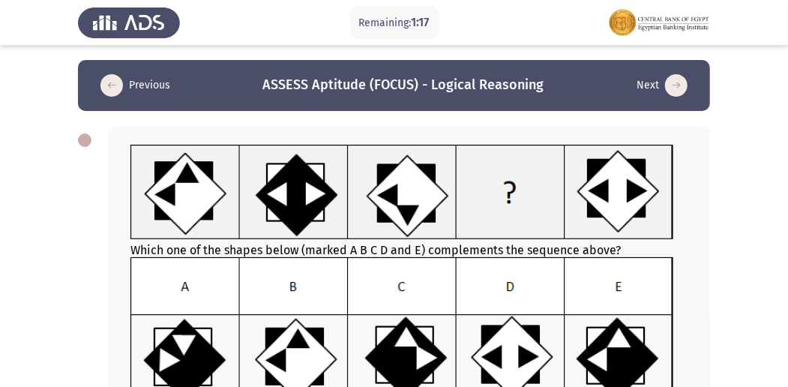
scroll to position [271, 0]
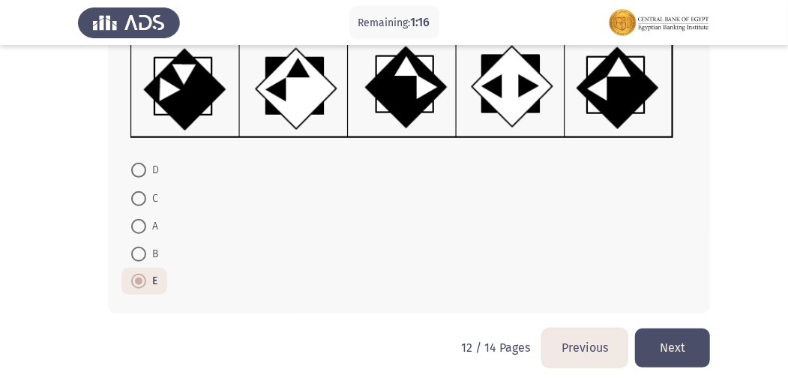
click at [576, 343] on button "Previous" at bounding box center [584, 347] width 85 height 38
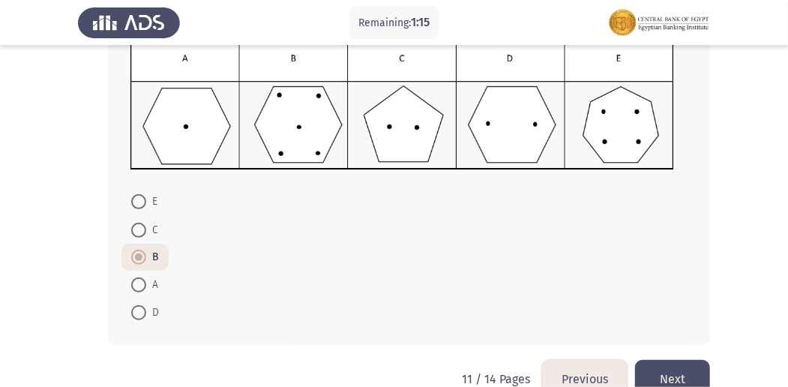
scroll to position [219, 0]
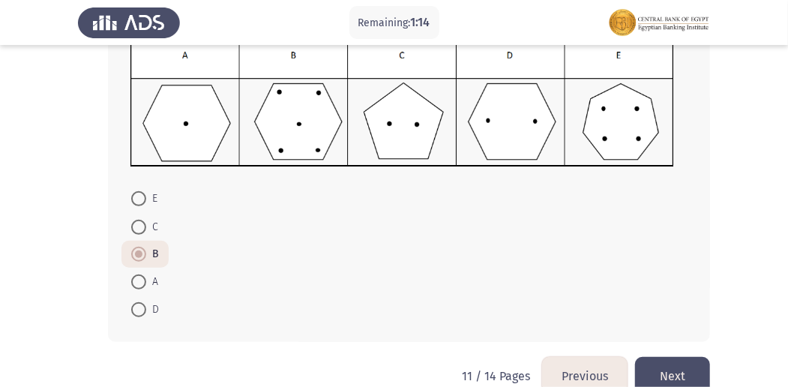
click at [597, 371] on button "Previous" at bounding box center [584, 376] width 85 height 38
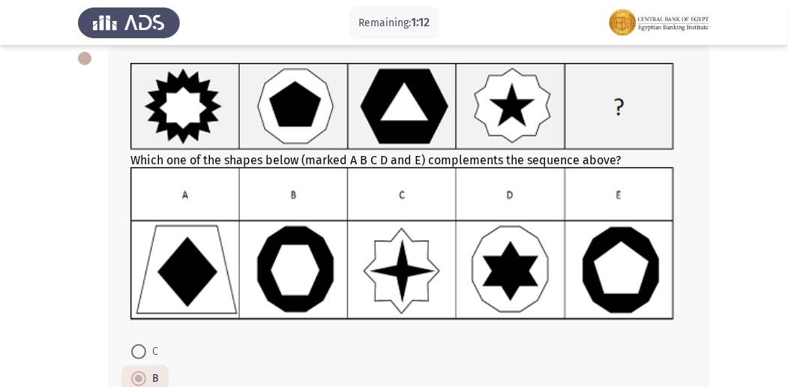
scroll to position [263, 0]
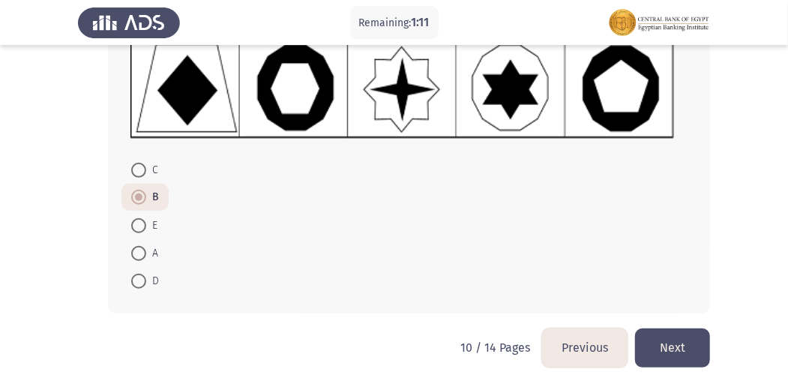
click at [592, 336] on button "Previous" at bounding box center [584, 347] width 85 height 38
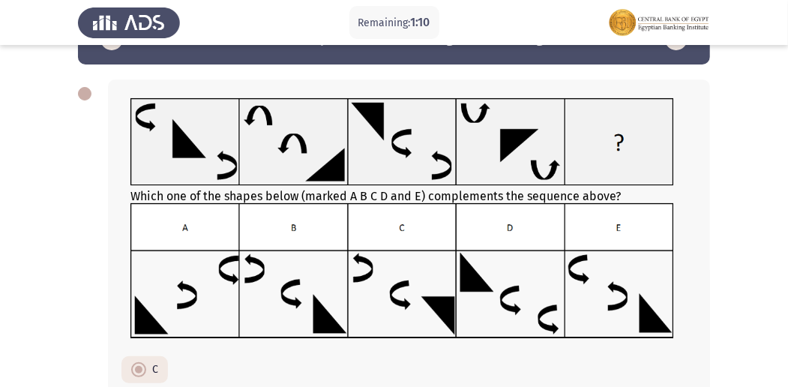
scroll to position [247, 0]
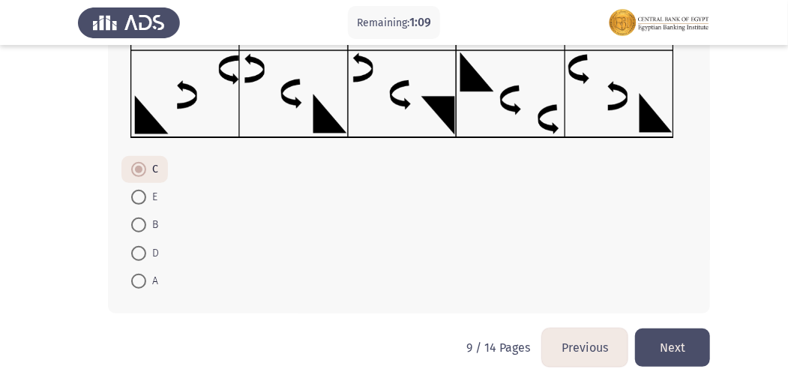
click at [565, 345] on button "Previous" at bounding box center [584, 347] width 85 height 38
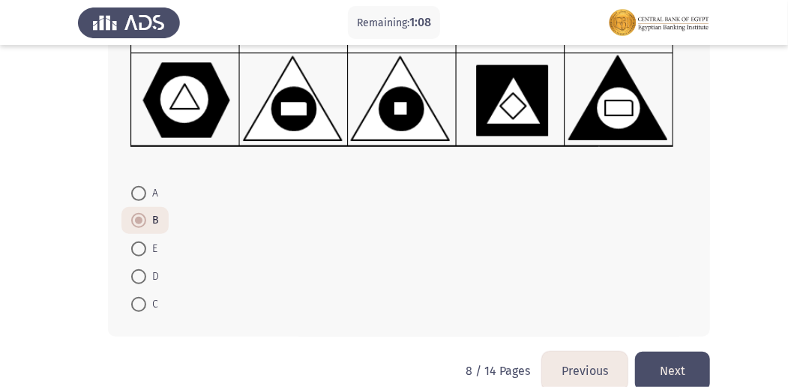
scroll to position [285, 0]
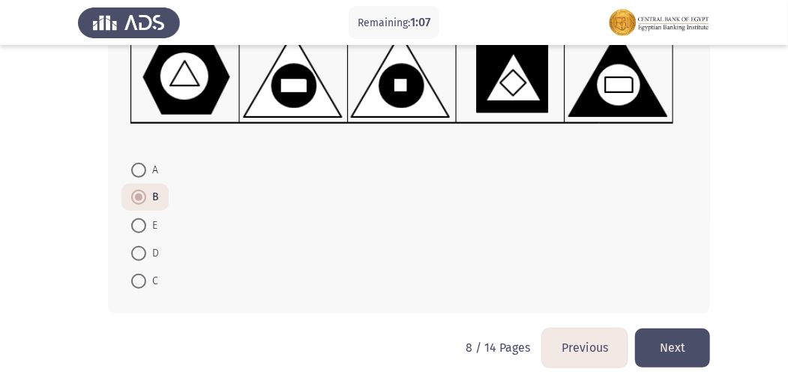
click at [592, 342] on button "Previous" at bounding box center [584, 347] width 85 height 38
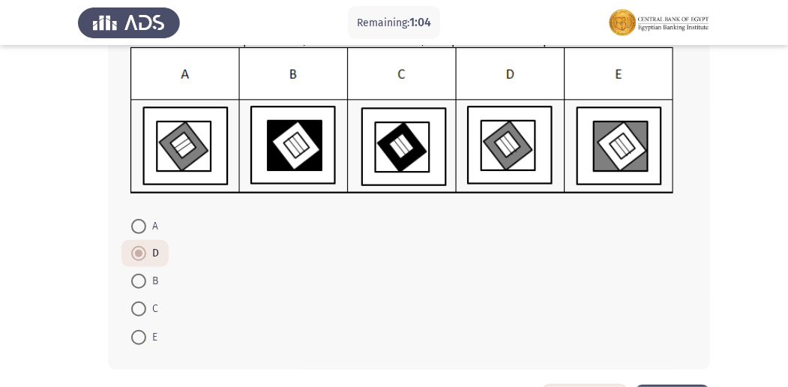
scroll to position [265, 0]
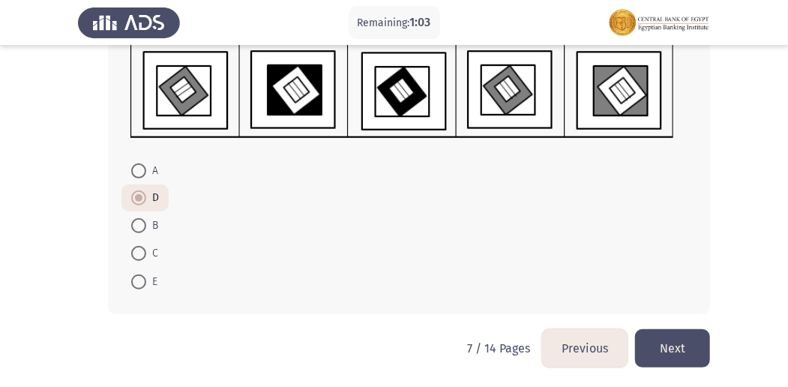
click at [579, 349] on button "Previous" at bounding box center [584, 348] width 85 height 38
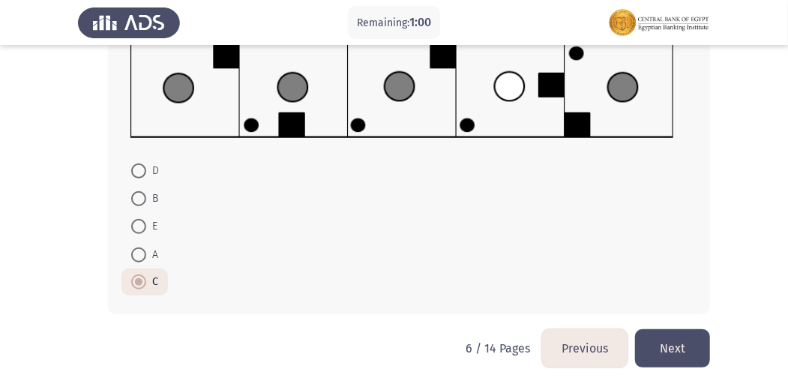
click at [567, 334] on button "Previous" at bounding box center [584, 348] width 85 height 38
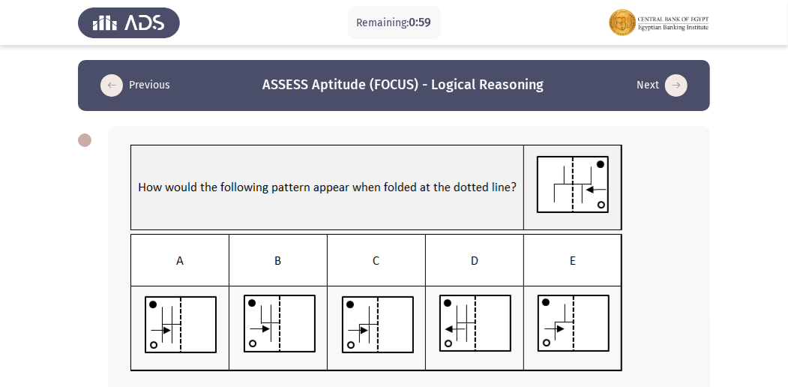
scroll to position [234, 0]
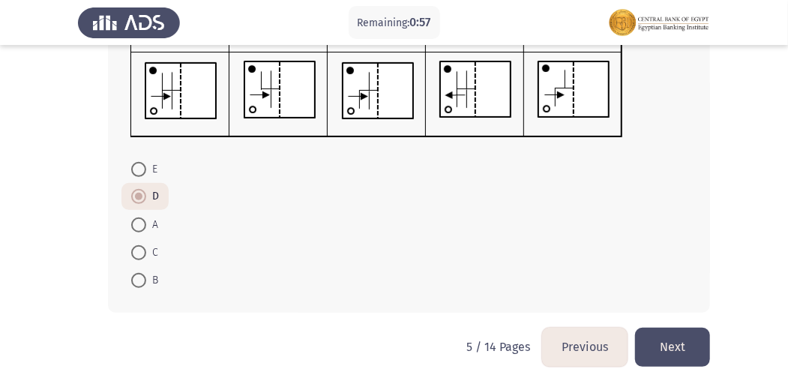
click at [567, 337] on button "Previous" at bounding box center [584, 347] width 85 height 38
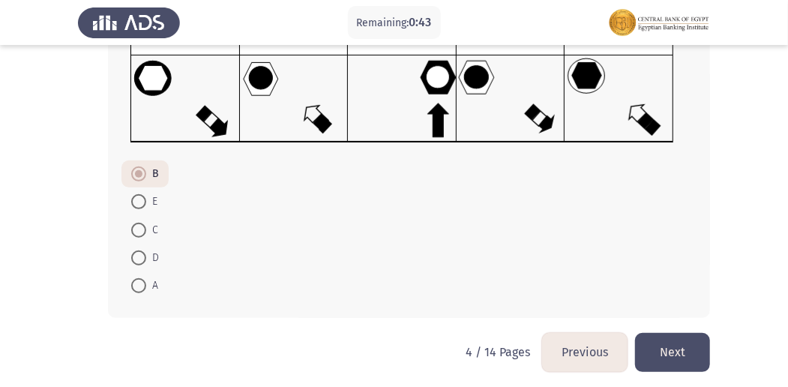
scroll to position [247, 0]
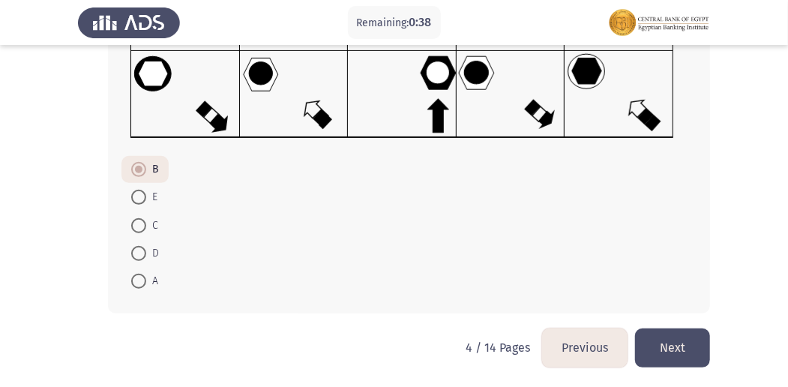
click at [684, 350] on button "Next" at bounding box center [672, 347] width 75 height 38
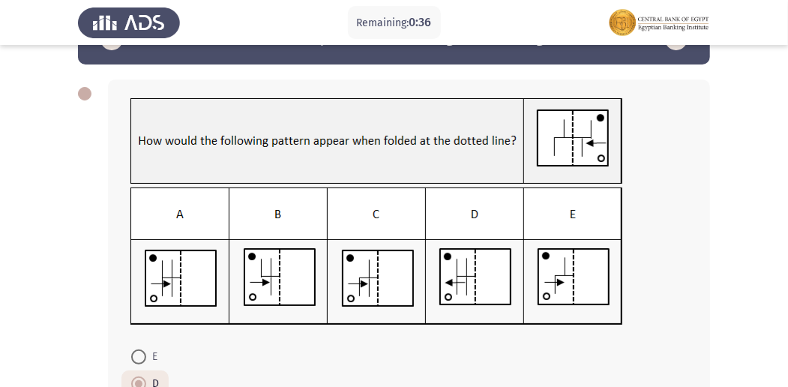
scroll to position [234, 0]
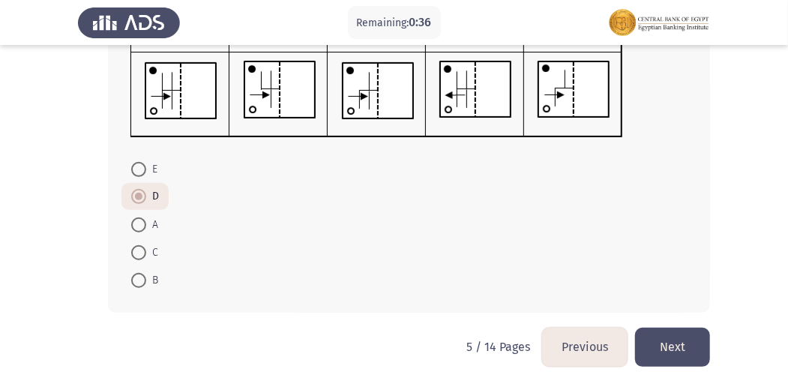
click at [700, 351] on button "Next" at bounding box center [672, 347] width 75 height 38
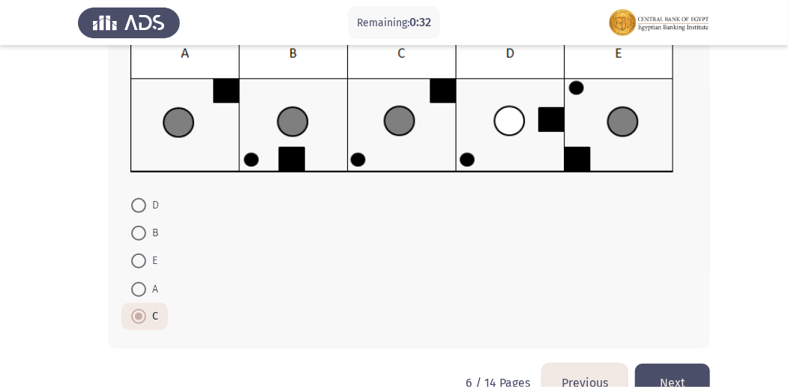
scroll to position [265, 0]
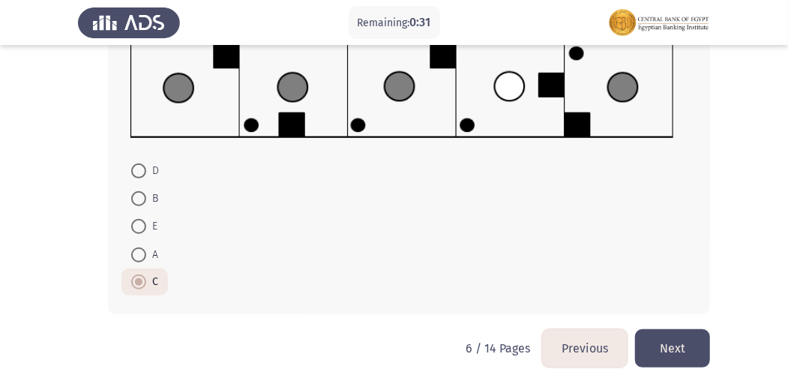
click at [675, 342] on button "Next" at bounding box center [672, 348] width 75 height 38
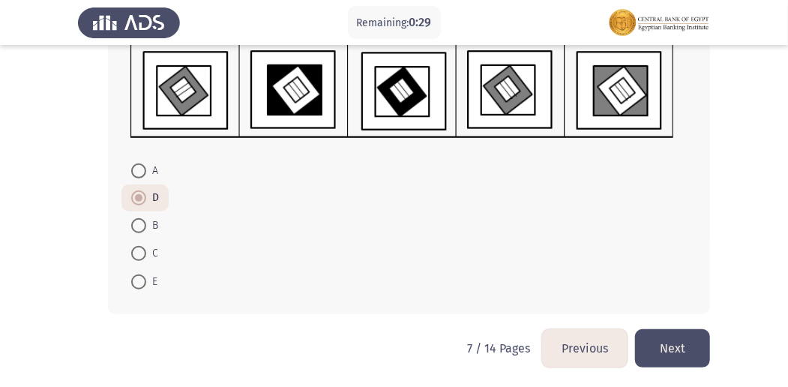
click at [688, 343] on button "Next" at bounding box center [672, 348] width 75 height 38
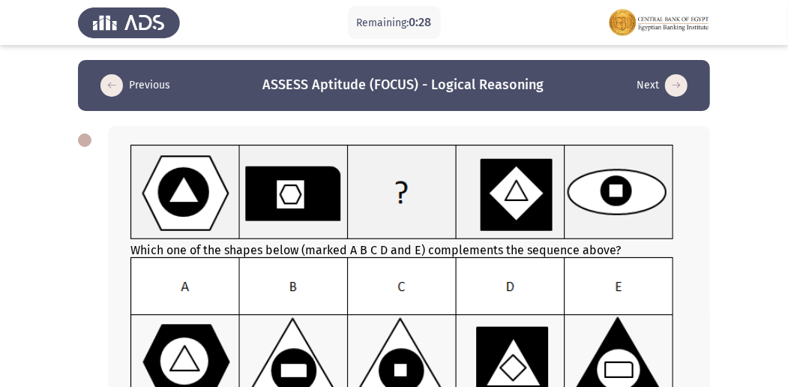
scroll to position [0, 0]
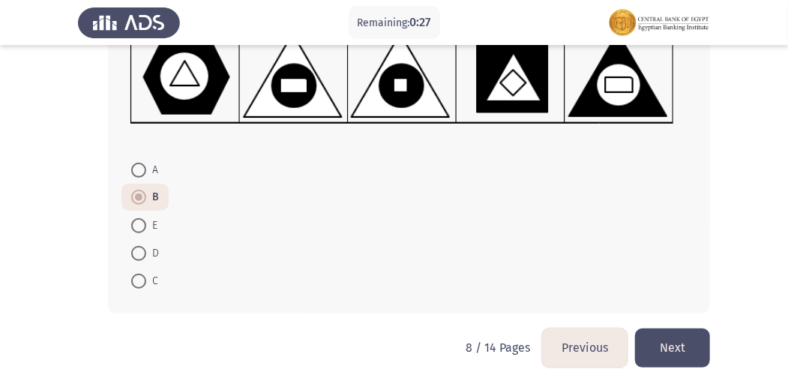
click at [677, 351] on button "Next" at bounding box center [672, 347] width 75 height 38
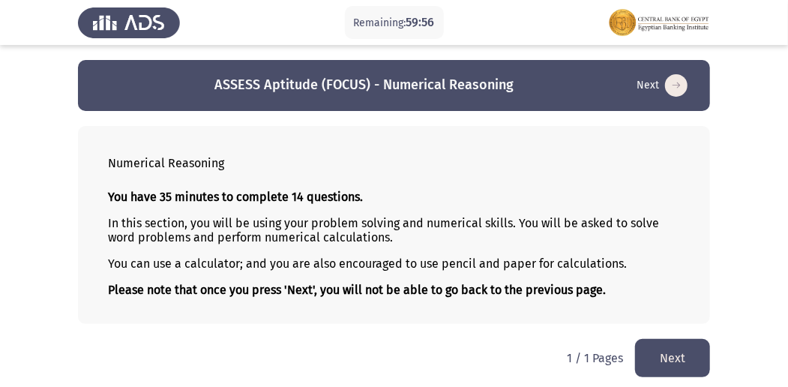
click at [668, 346] on button "Next" at bounding box center [672, 358] width 75 height 38
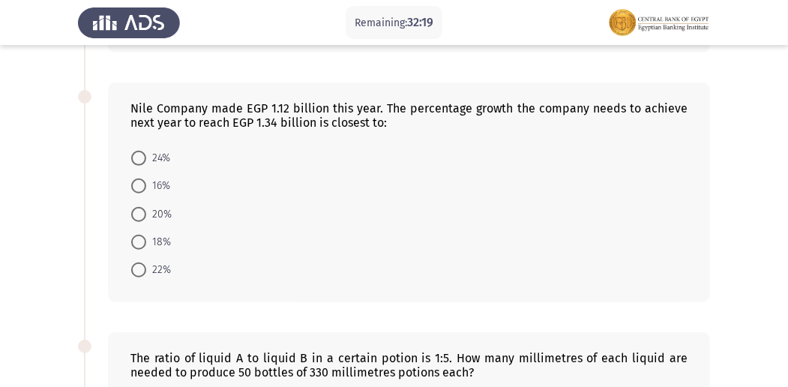
scroll to position [295, 0]
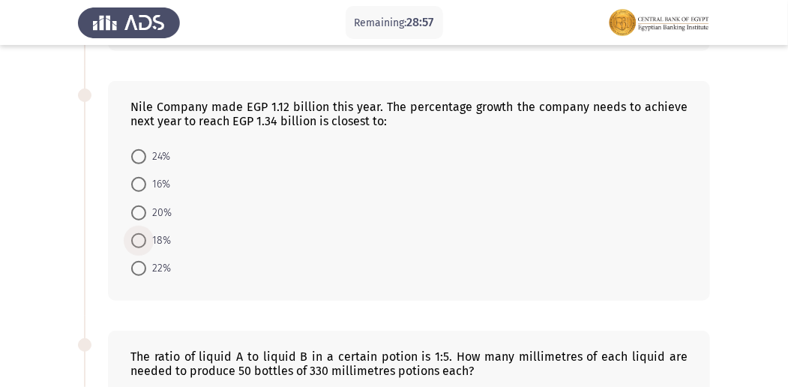
click at [144, 242] on span at bounding box center [138, 240] width 15 height 15
click at [144, 242] on input "18%" at bounding box center [138, 240] width 15 height 15
radio input "true"
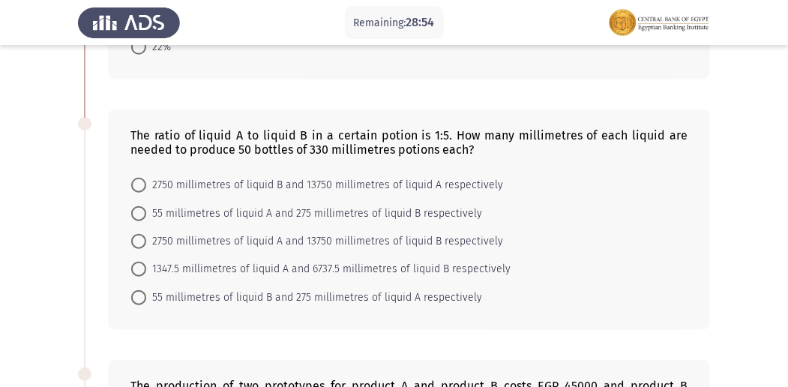
scroll to position [529, 0]
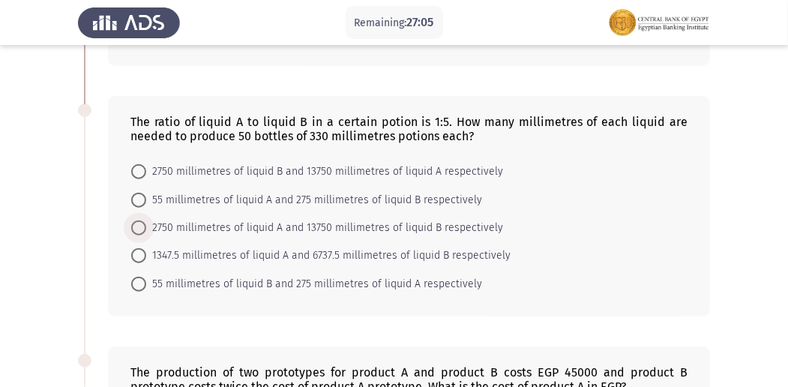
click at [136, 226] on span at bounding box center [138, 227] width 15 height 15
click at [136, 226] on input "2750 millimetres of liquid A and 13750 millimetres of liquid B respectively" at bounding box center [138, 227] width 15 height 15
radio input "true"
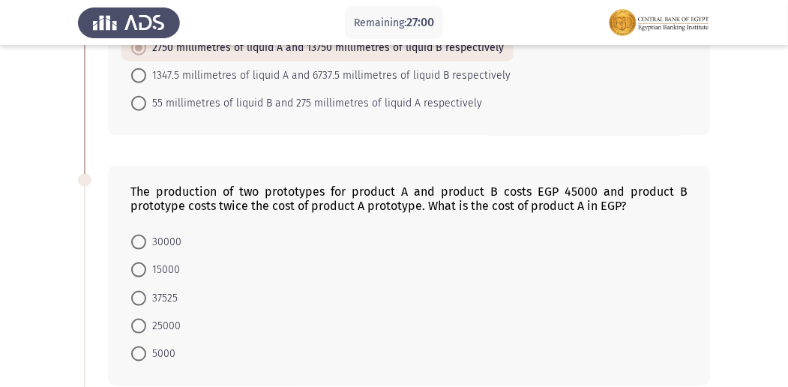
scroll to position [724, 0]
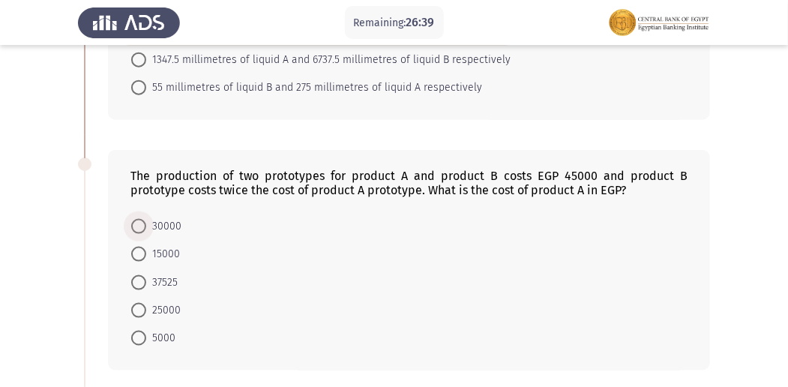
click at [138, 219] on span at bounding box center [138, 226] width 15 height 15
click at [138, 219] on input "30000" at bounding box center [138, 226] width 15 height 15
radio input "true"
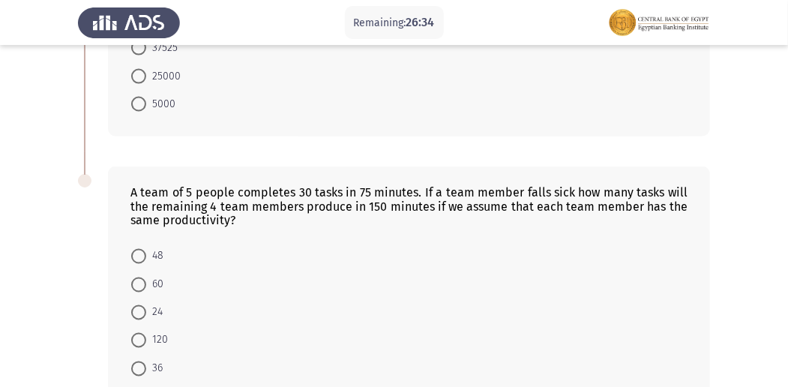
scroll to position [988, 0]
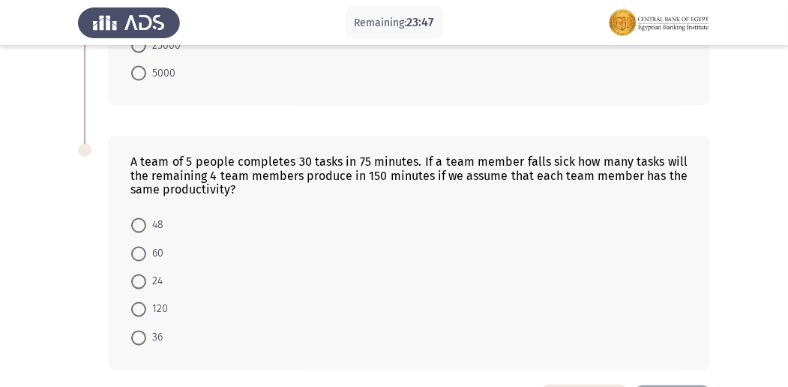
click at [144, 247] on span at bounding box center [138, 254] width 15 height 15
click at [144, 247] on input "60" at bounding box center [138, 254] width 15 height 15
radio input "true"
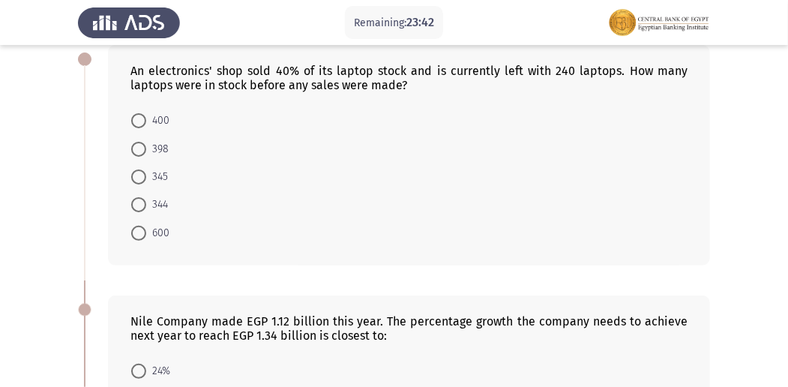
scroll to position [58, 0]
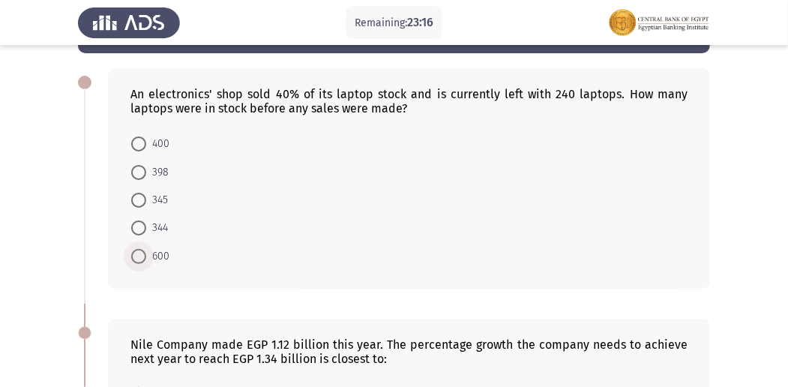
click at [144, 255] on span at bounding box center [138, 256] width 15 height 15
click at [144, 255] on input "600" at bounding box center [138, 256] width 15 height 15
radio input "true"
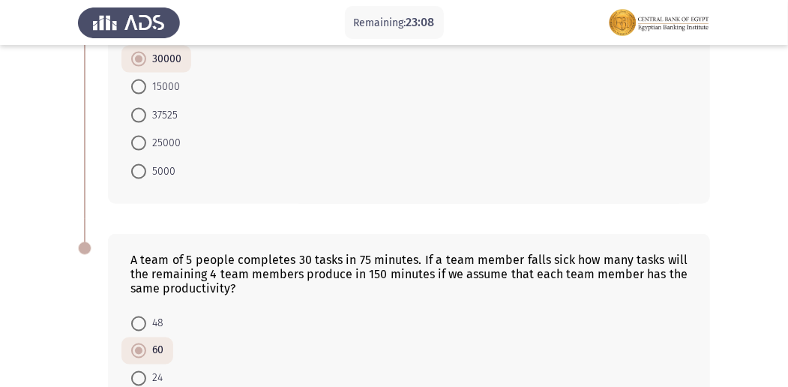
scroll to position [1036, 0]
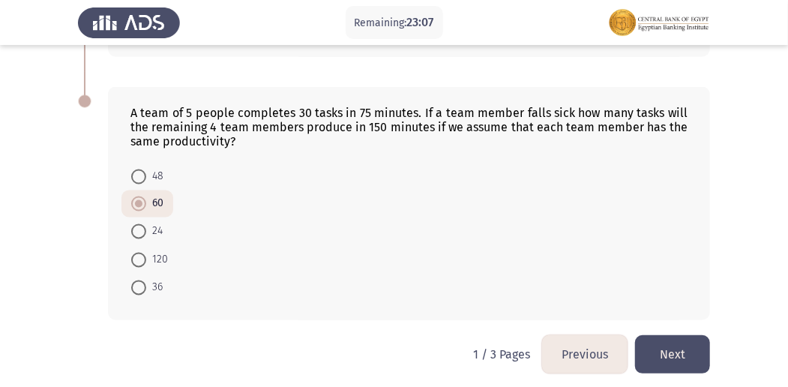
click at [675, 343] on button "Next" at bounding box center [672, 354] width 75 height 38
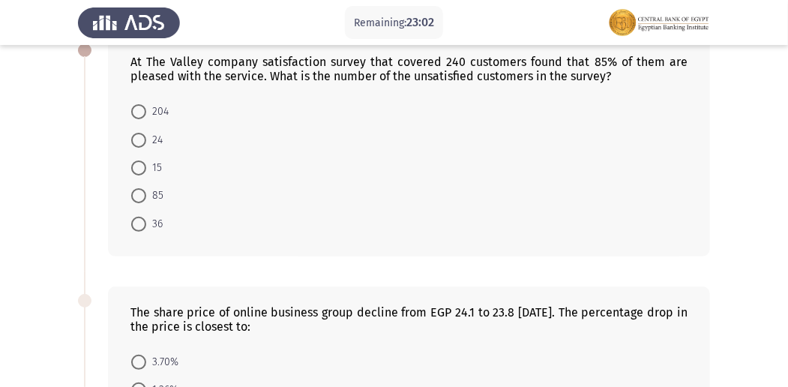
scroll to position [0, 0]
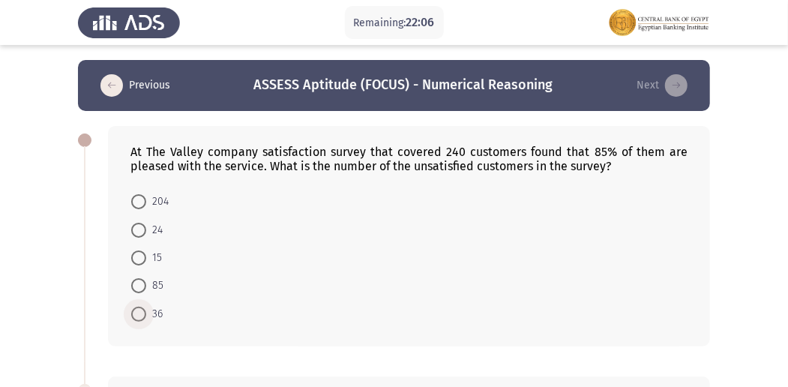
click at [141, 316] on span at bounding box center [138, 314] width 15 height 15
click at [141, 316] on input "36" at bounding box center [138, 314] width 15 height 15
radio input "true"
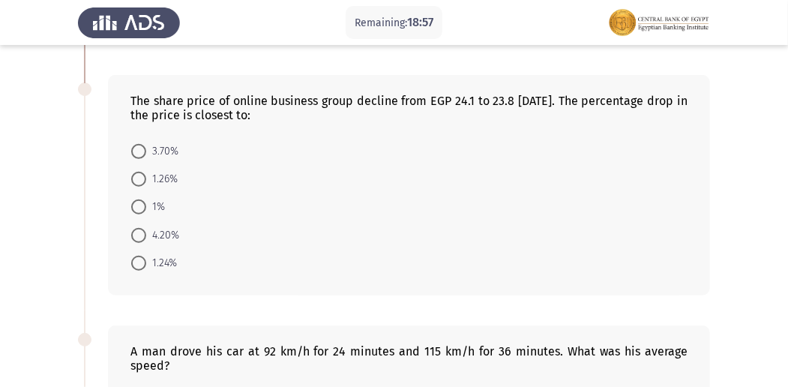
scroll to position [294, 0]
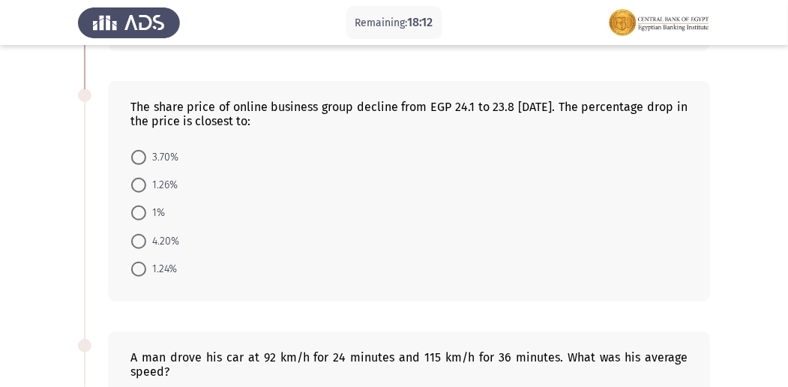
click at [139, 180] on span at bounding box center [138, 185] width 15 height 15
click at [139, 180] on input "1.26%" at bounding box center [138, 185] width 15 height 15
radio input "true"
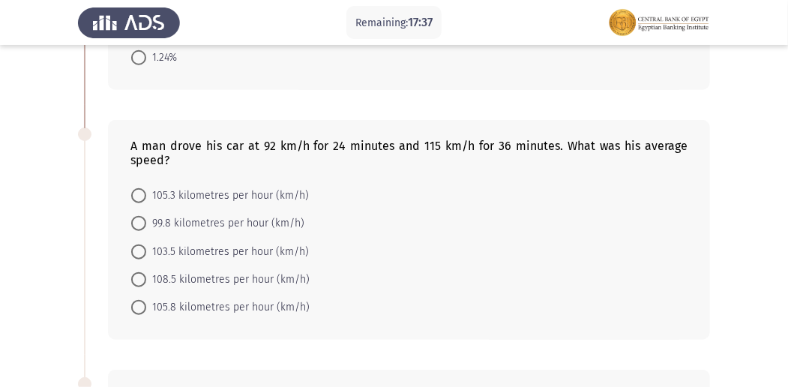
scroll to position [531, 0]
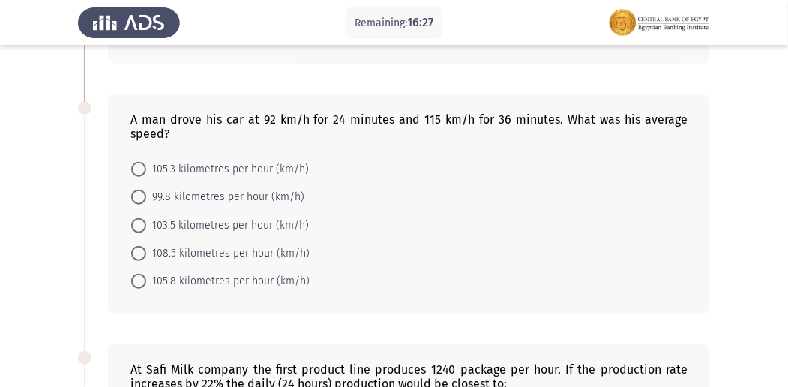
click at [142, 222] on span at bounding box center [138, 225] width 15 height 15
click at [142, 222] on input "103.5 kilometres per hour (km/h)" at bounding box center [138, 225] width 15 height 15
radio input "true"
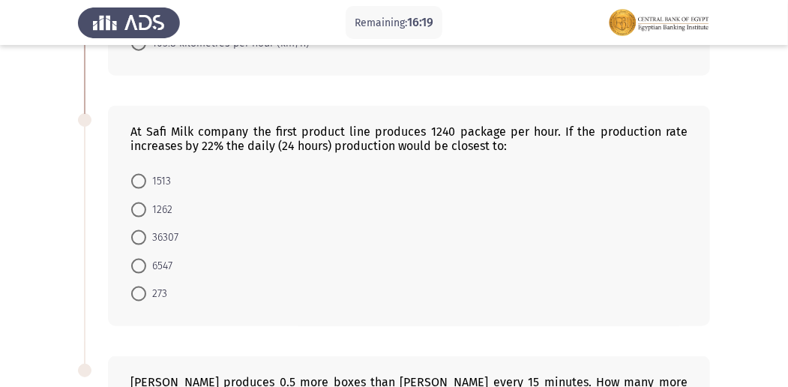
scroll to position [741, 0]
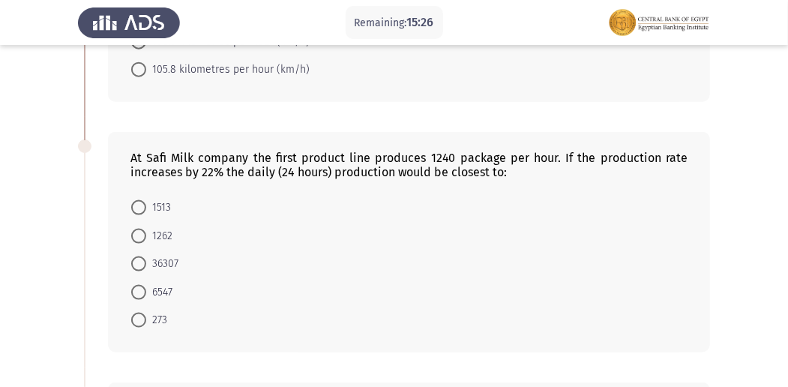
click at [139, 285] on span at bounding box center [138, 292] width 15 height 15
click at [139, 285] on input "6547" at bounding box center [138, 292] width 15 height 15
radio input "true"
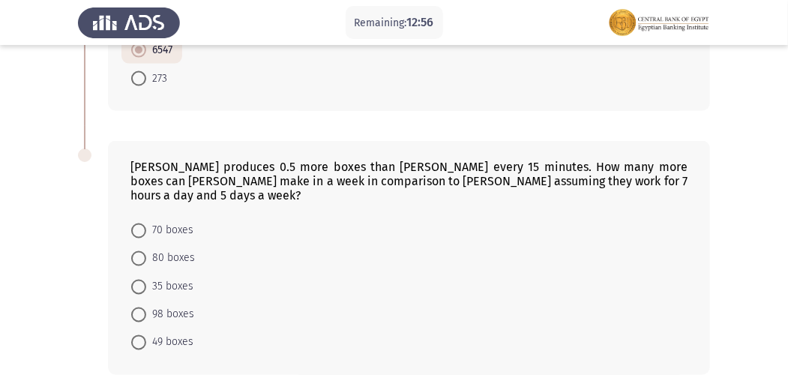
scroll to position [1023, 0]
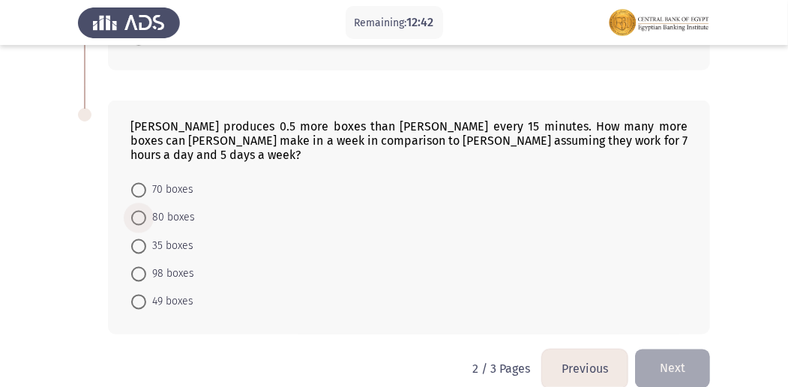
click at [144, 211] on span at bounding box center [138, 218] width 15 height 15
click at [144, 211] on input "80 boxes" at bounding box center [138, 218] width 15 height 15
radio input "true"
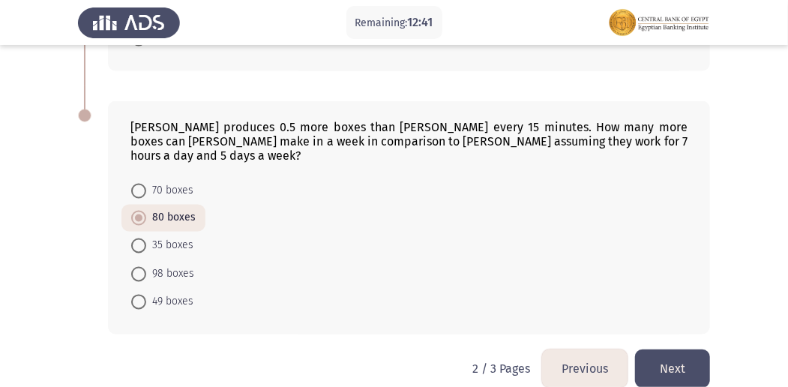
click at [678, 351] on button "Next" at bounding box center [672, 368] width 75 height 38
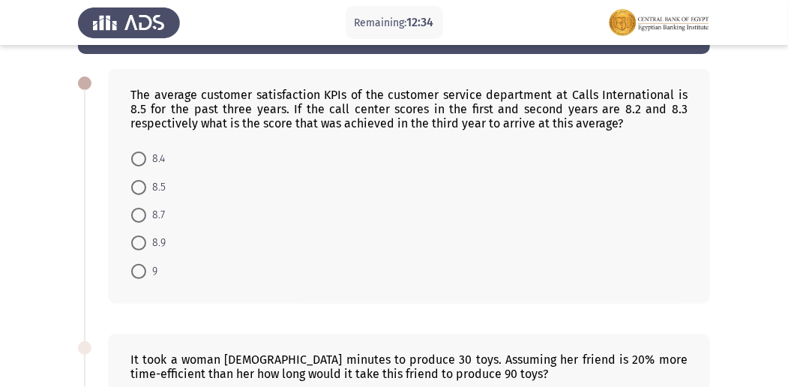
scroll to position [30, 0]
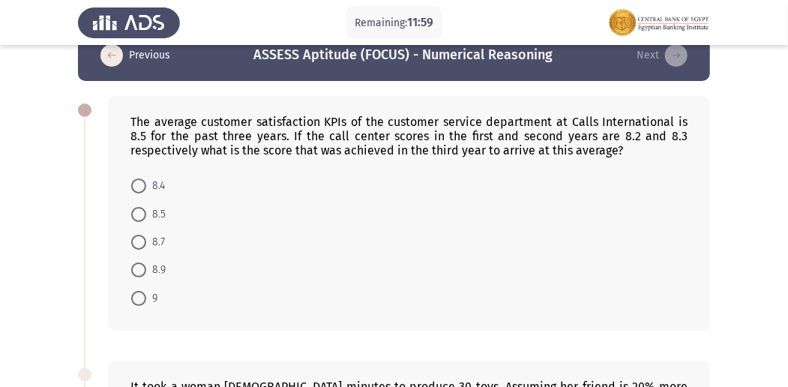
click at [135, 184] on span at bounding box center [138, 185] width 15 height 15
click at [135, 184] on input "8.4" at bounding box center [138, 185] width 15 height 15
radio input "true"
click at [135, 184] on span at bounding box center [138, 185] width 15 height 15
click at [135, 184] on input "8.4" at bounding box center [138, 185] width 15 height 15
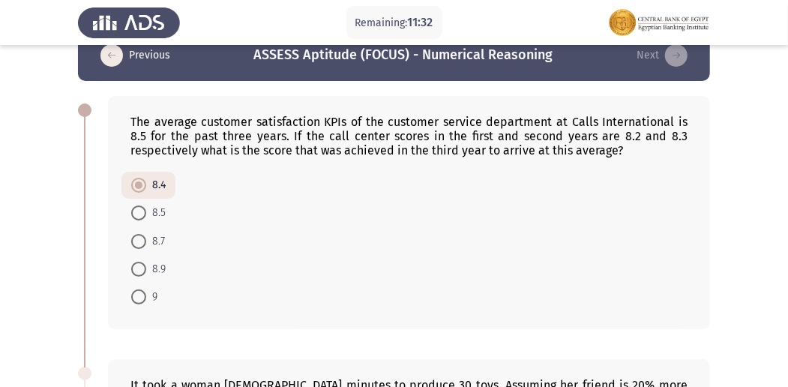
click at [144, 213] on span at bounding box center [138, 212] width 15 height 15
click at [144, 213] on input "8.5" at bounding box center [138, 212] width 15 height 15
radio input "true"
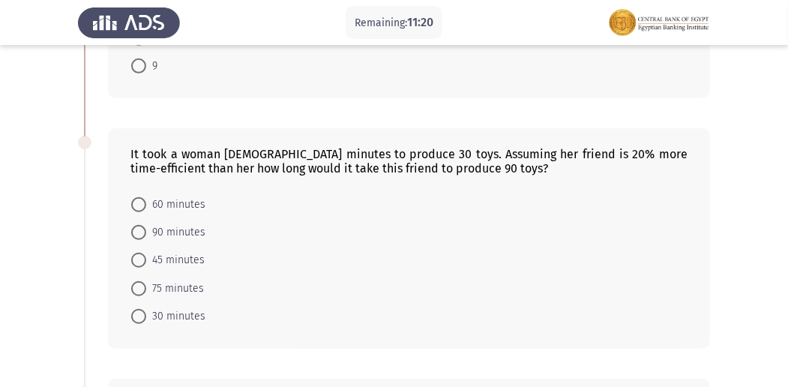
scroll to position [283, 0]
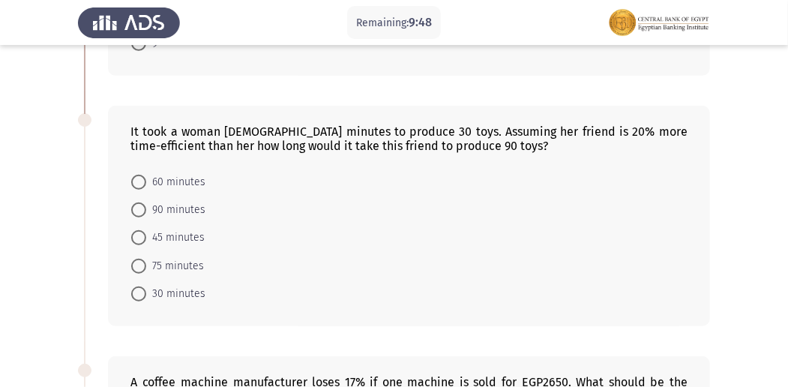
click at [137, 259] on span at bounding box center [138, 266] width 15 height 15
click at [137, 259] on input "75 minutes" at bounding box center [138, 266] width 15 height 15
radio input "true"
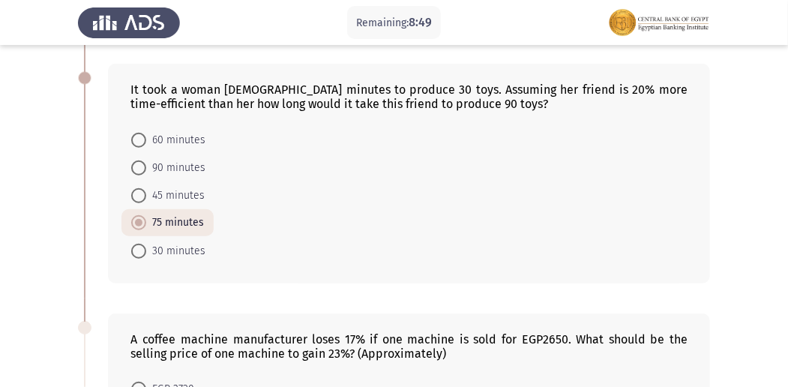
scroll to position [310, 0]
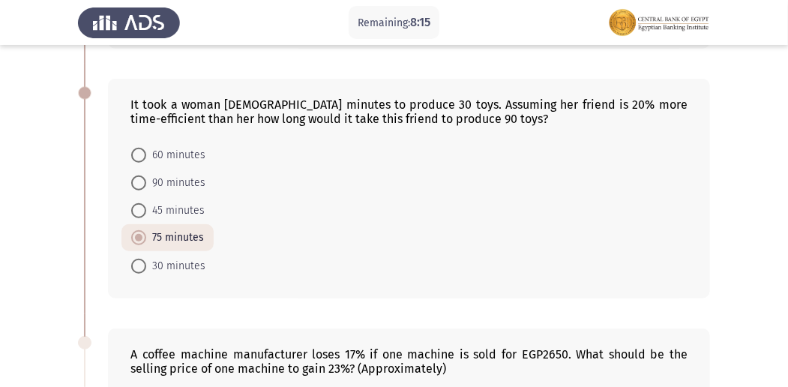
click at [144, 156] on span at bounding box center [138, 155] width 15 height 15
click at [144, 156] on input "60 minutes" at bounding box center [138, 155] width 15 height 15
radio input "true"
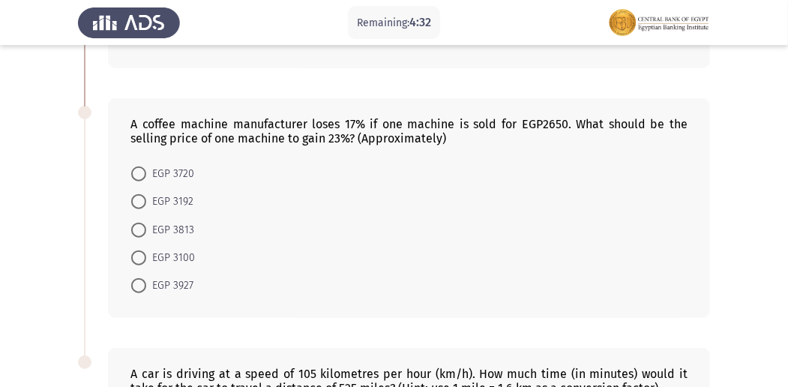
scroll to position [577, 0]
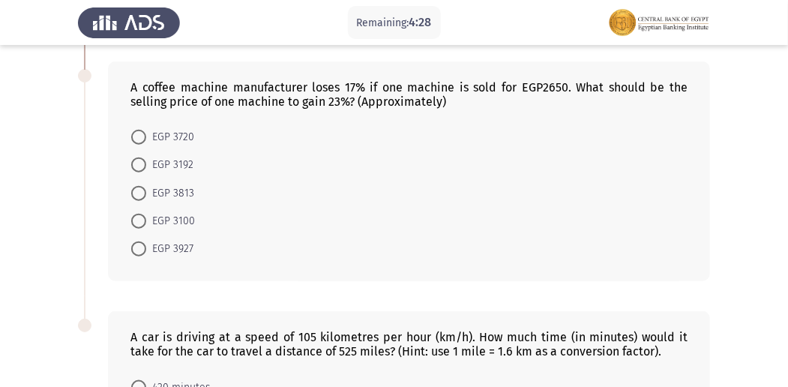
click at [136, 163] on span at bounding box center [138, 164] width 15 height 15
click at [136, 163] on input "EGP 3192" at bounding box center [138, 164] width 15 height 15
radio input "true"
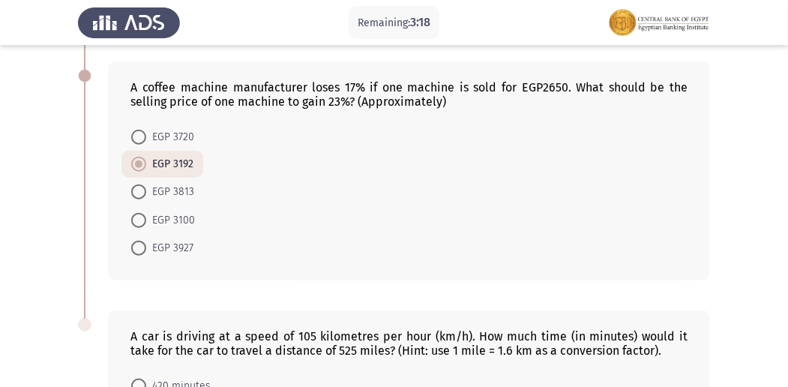
click at [135, 217] on span at bounding box center [138, 220] width 15 height 15
click at [135, 217] on input "EGP 3100" at bounding box center [138, 220] width 15 height 15
radio input "true"
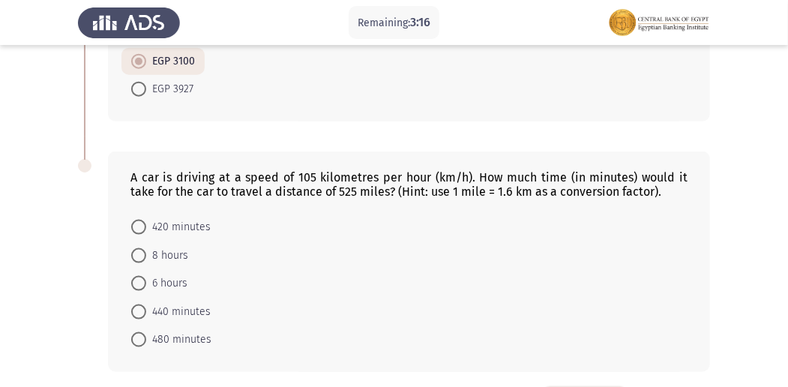
scroll to position [775, 0]
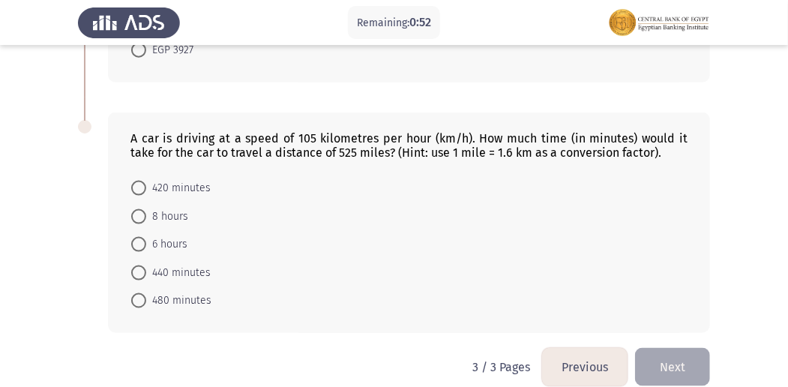
click at [137, 265] on span at bounding box center [138, 272] width 15 height 15
click at [137, 265] on input "440 minutes" at bounding box center [138, 272] width 15 height 15
radio input "true"
click at [137, 265] on span at bounding box center [138, 271] width 15 height 15
click at [137, 265] on input "440 minutes" at bounding box center [138, 271] width 15 height 15
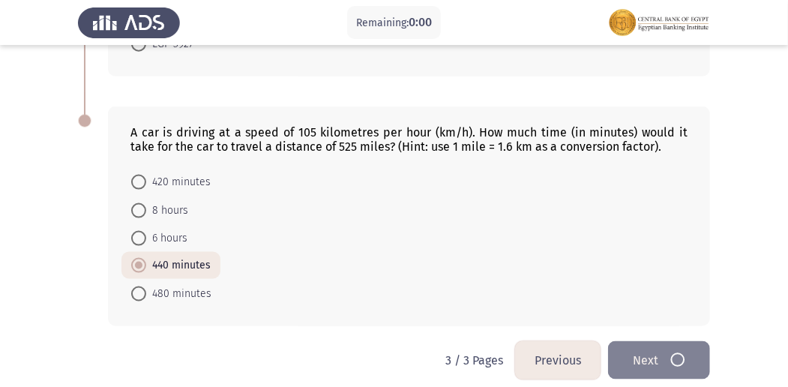
scroll to position [0, 0]
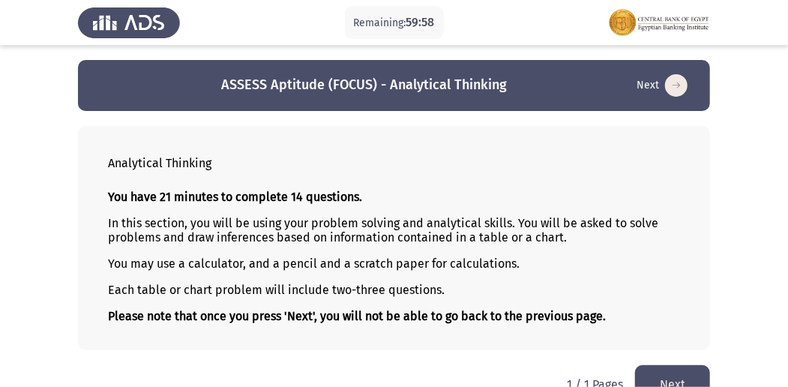
click at [669, 372] on button "Next" at bounding box center [672, 384] width 75 height 38
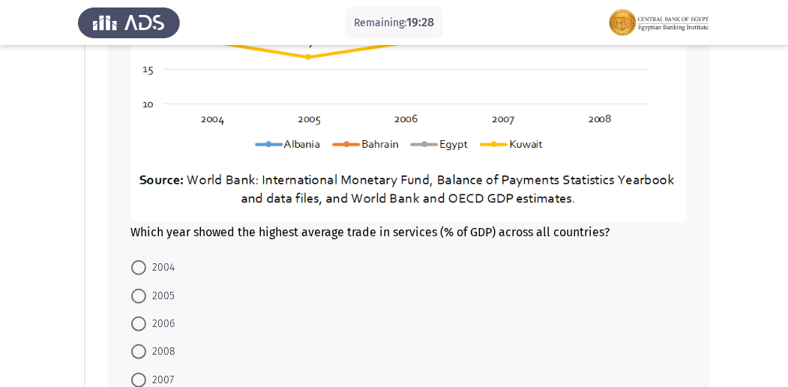
scroll to position [406, 0]
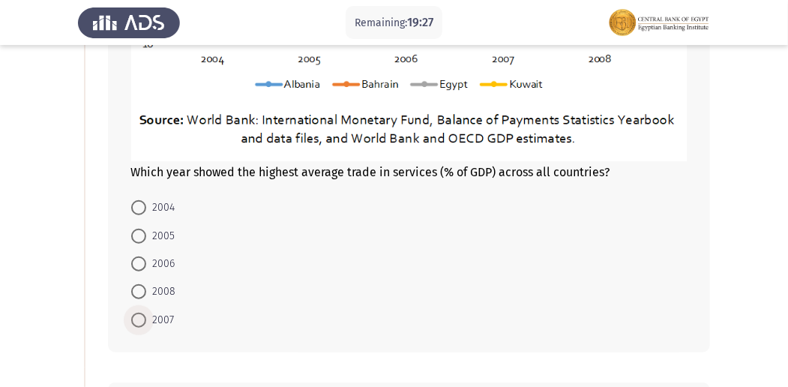
click at [145, 319] on span at bounding box center [138, 320] width 15 height 15
click at [145, 319] on input "2007" at bounding box center [138, 320] width 15 height 15
radio input "true"
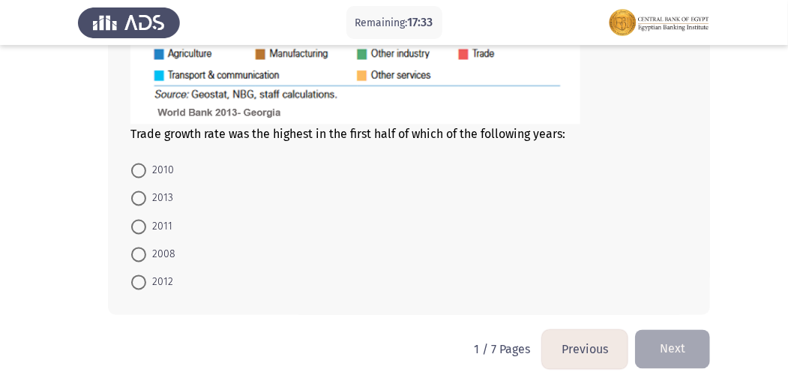
scroll to position [1076, 0]
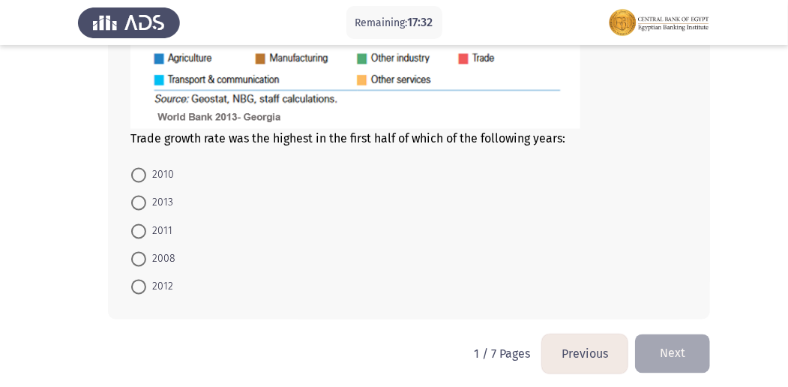
click at [140, 201] on span at bounding box center [138, 203] width 15 height 15
click at [140, 201] on input "2013" at bounding box center [138, 203] width 15 height 15
radio input "true"
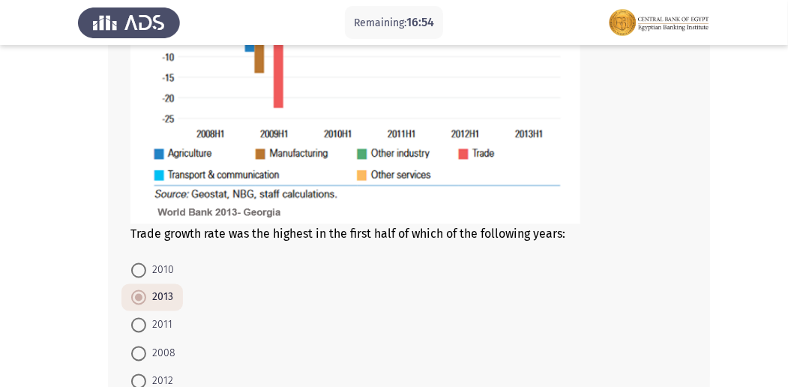
scroll to position [984, 0]
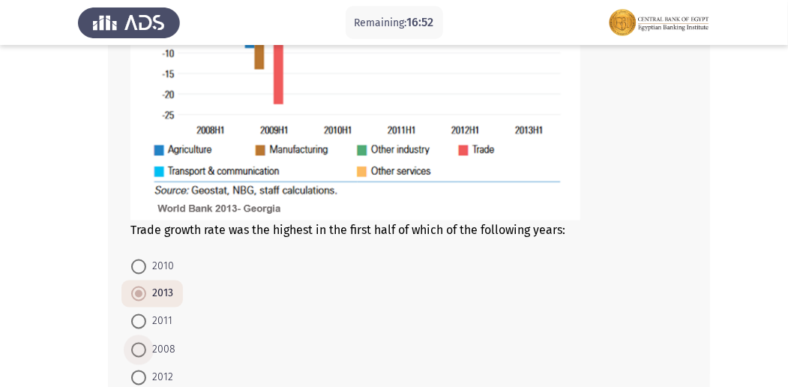
click at [142, 346] on span at bounding box center [138, 350] width 15 height 15
click at [142, 346] on input "2008" at bounding box center [138, 350] width 15 height 15
radio input "true"
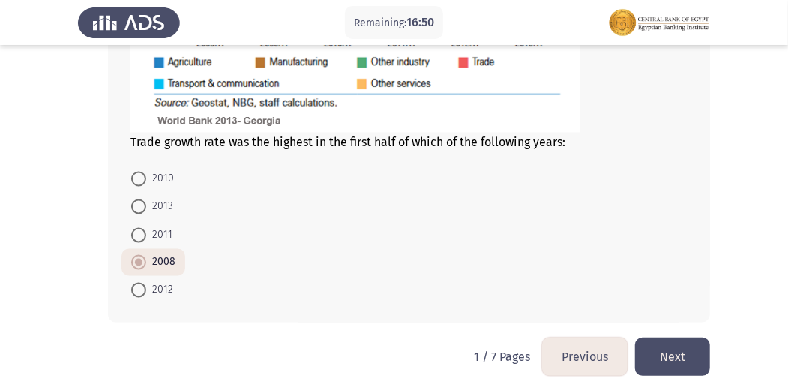
scroll to position [1079, 0]
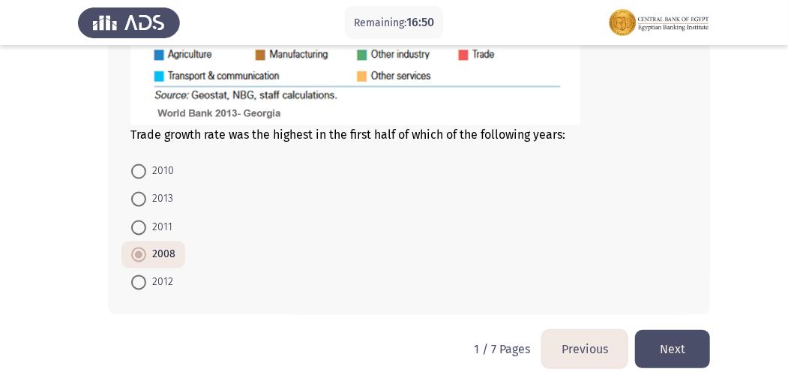
click at [684, 339] on button "Next" at bounding box center [672, 349] width 75 height 38
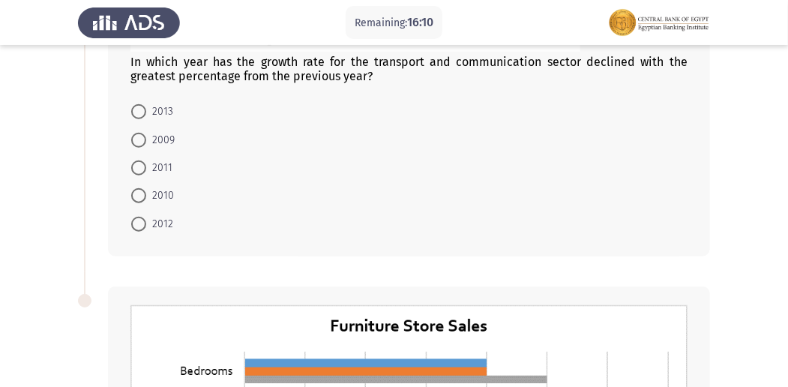
scroll to position [517, 0]
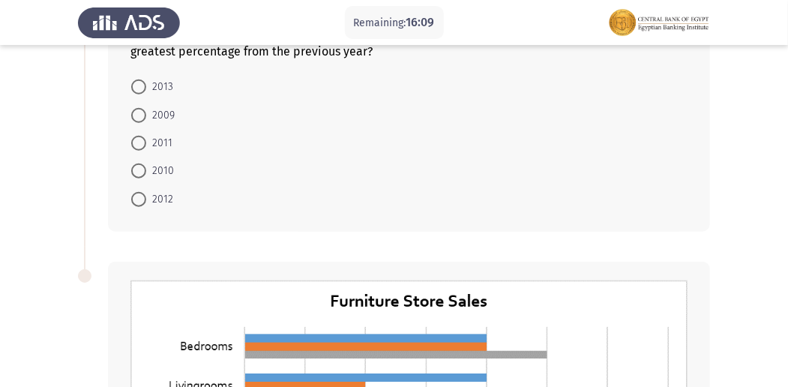
click at [144, 114] on span at bounding box center [138, 115] width 15 height 15
click at [144, 114] on input "2009" at bounding box center [138, 115] width 15 height 15
radio input "true"
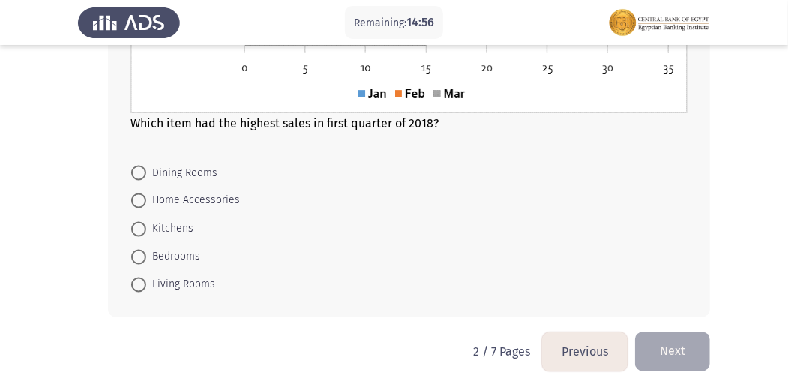
scroll to position [988, 0]
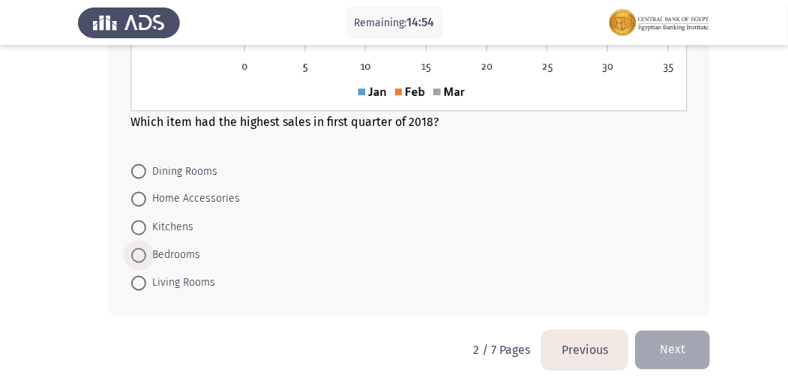
click at [142, 248] on span at bounding box center [138, 255] width 15 height 15
click at [142, 248] on input "Bedrooms" at bounding box center [138, 255] width 15 height 15
radio input "true"
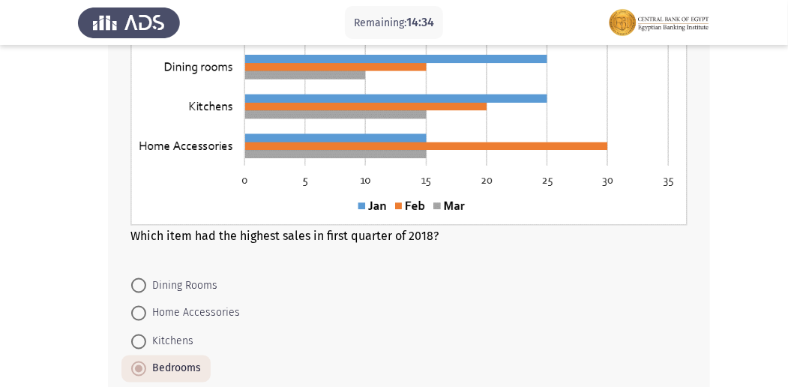
scroll to position [868, 0]
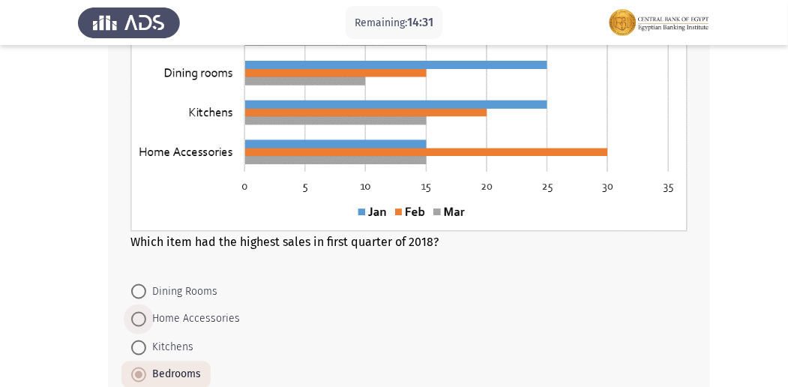
click at [145, 325] on label "Home Accessories" at bounding box center [185, 319] width 109 height 18
click at [145, 325] on input "Home Accessories" at bounding box center [138, 319] width 15 height 15
radio input "true"
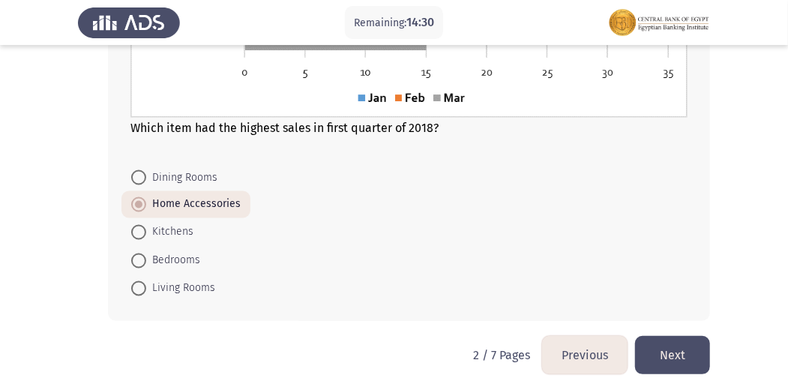
scroll to position [988, 0]
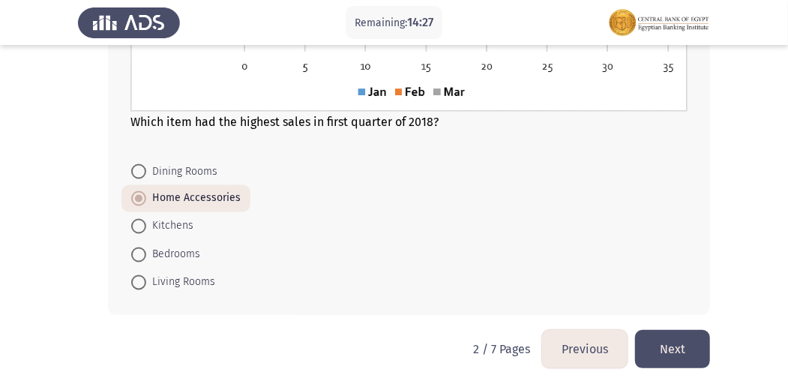
click at [671, 346] on button "Next" at bounding box center [672, 349] width 75 height 38
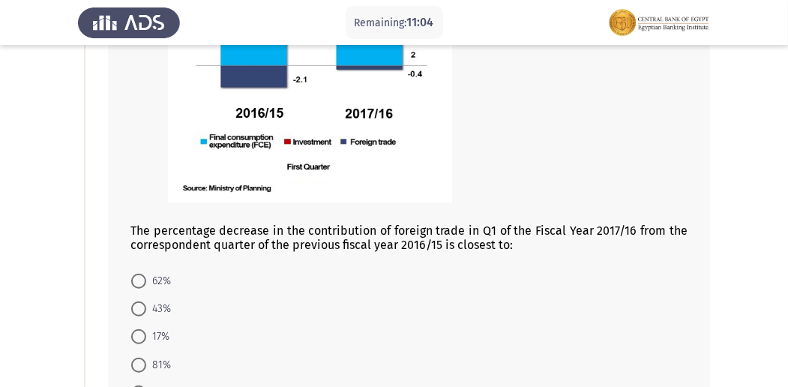
scroll to position [256, 0]
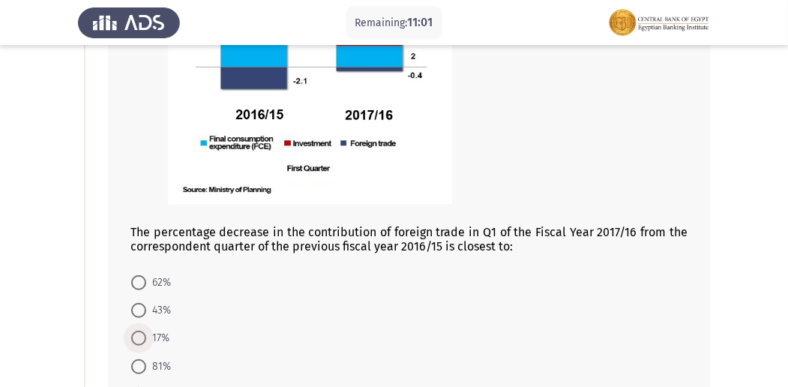
click at [144, 340] on span at bounding box center [138, 338] width 15 height 15
click at [144, 340] on input "17%" at bounding box center [138, 338] width 15 height 15
radio input "true"
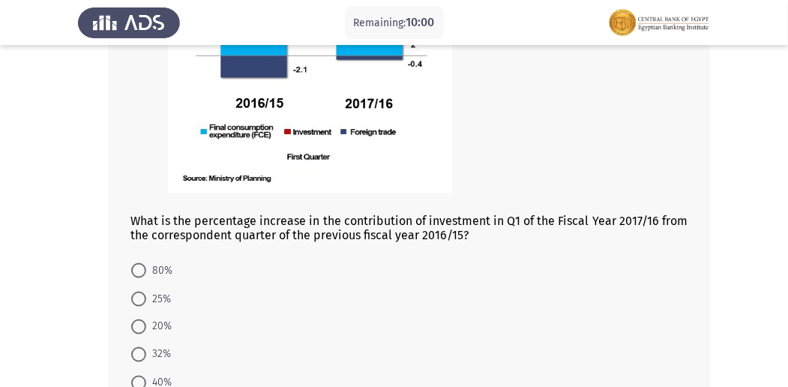
scroll to position [881, 0]
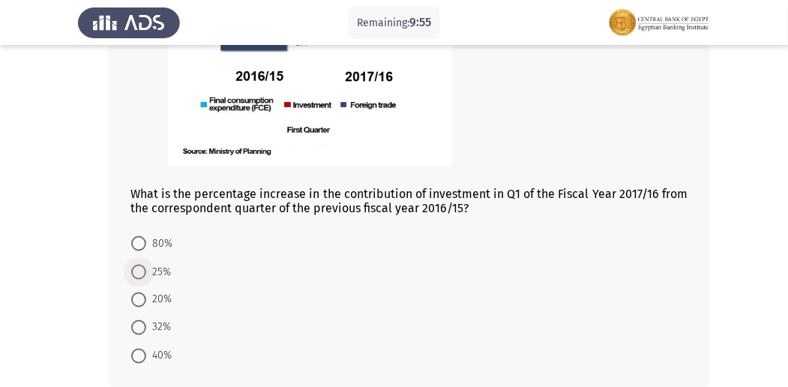
click at [144, 266] on span at bounding box center [138, 272] width 15 height 15
click at [144, 266] on input "25%" at bounding box center [138, 272] width 15 height 15
radio input "true"
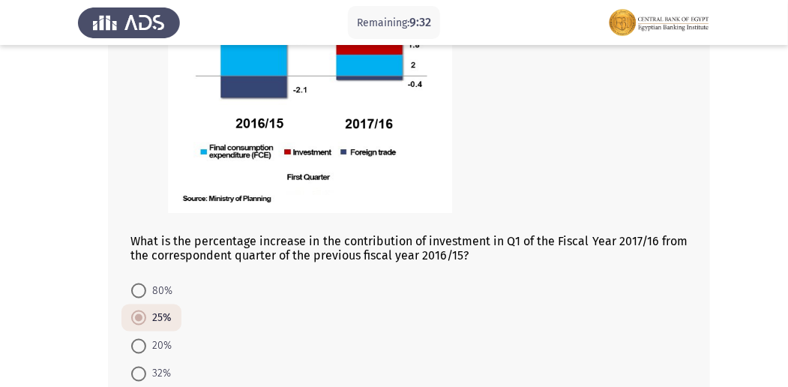
scroll to position [835, 0]
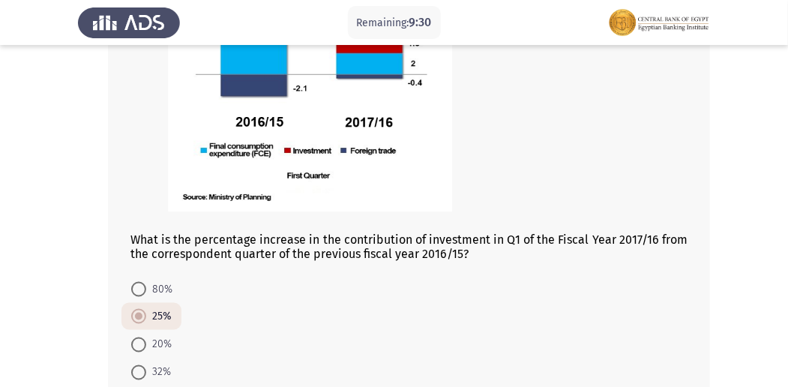
click at [151, 344] on span "20%" at bounding box center [158, 345] width 25 height 18
click at [146, 344] on input "20%" at bounding box center [138, 344] width 15 height 15
radio input "true"
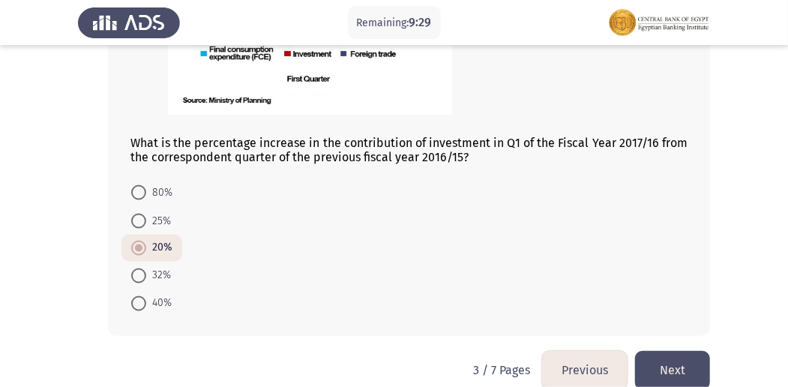
scroll to position [953, 0]
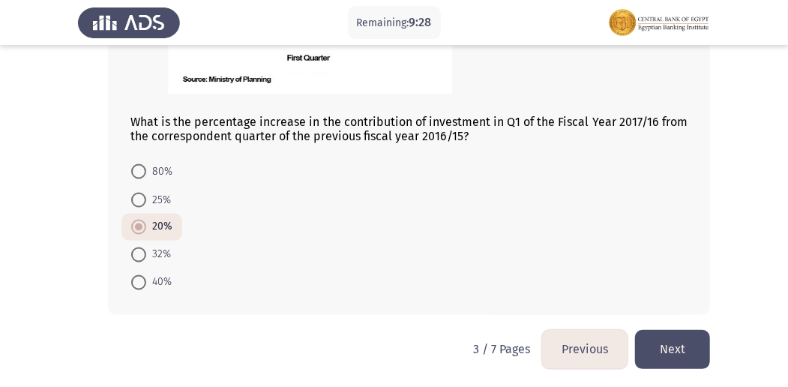
click at [672, 349] on button "Next" at bounding box center [672, 349] width 75 height 38
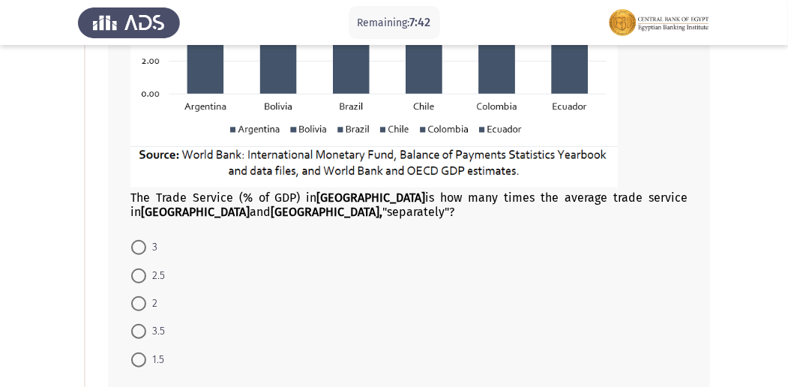
scroll to position [410, 0]
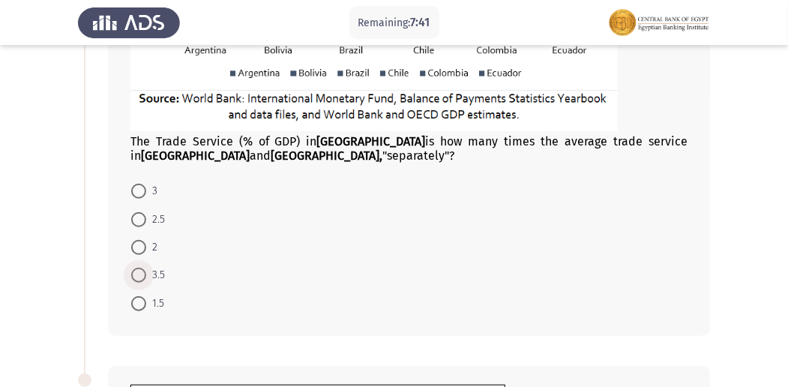
click at [140, 268] on span at bounding box center [138, 275] width 15 height 15
click at [140, 268] on input "3.5" at bounding box center [138, 275] width 15 height 15
radio input "true"
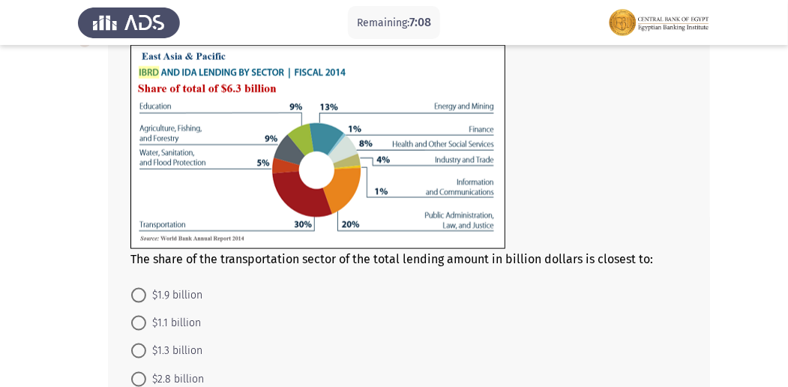
scroll to position [743, 0]
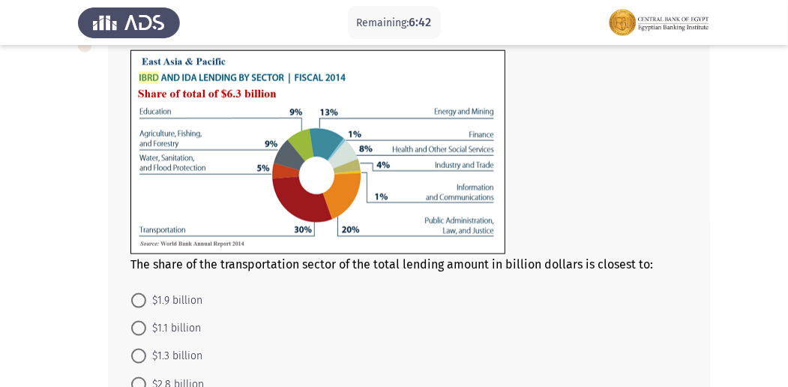
click at [138, 301] on span at bounding box center [138, 300] width 15 height 15
click at [138, 301] on input "$1.9 billion" at bounding box center [138, 300] width 15 height 15
radio input "true"
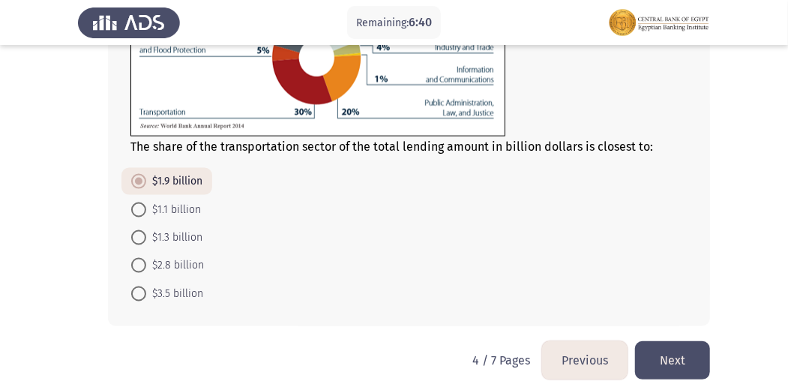
scroll to position [871, 0]
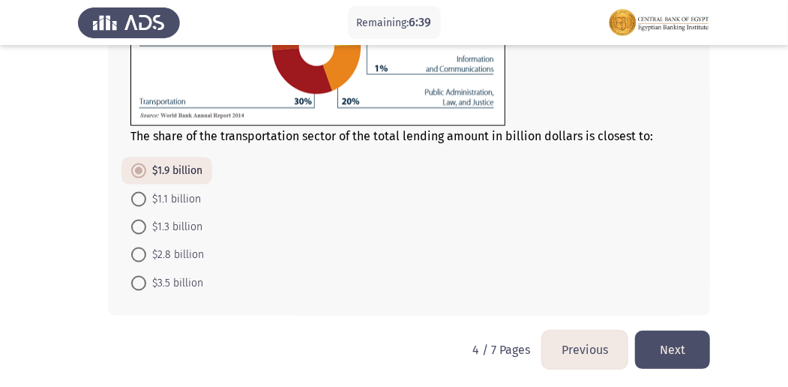
click at [692, 355] on button "Next" at bounding box center [672, 350] width 75 height 38
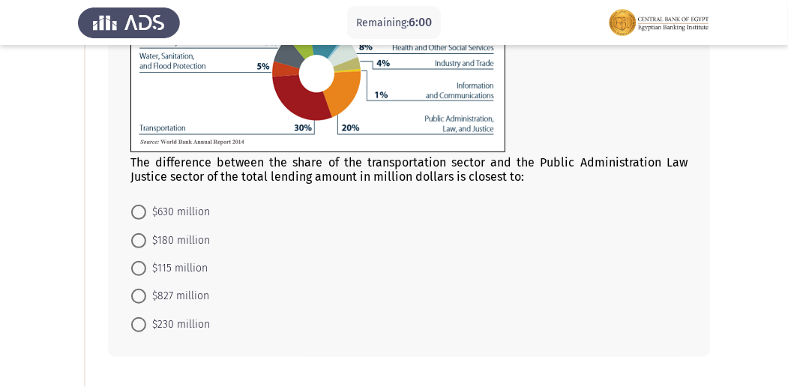
scroll to position [178, 0]
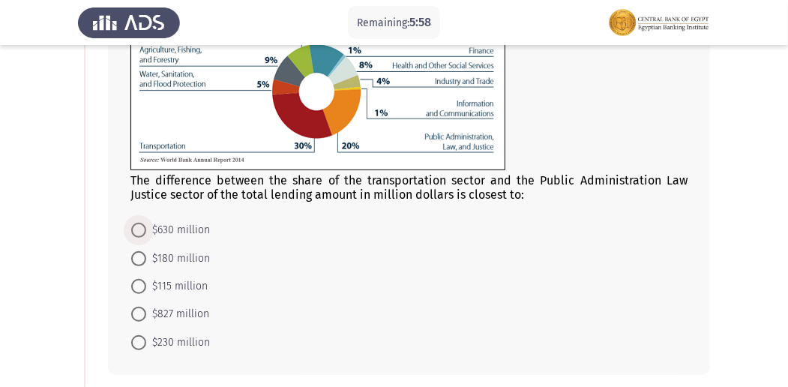
click at [140, 226] on span at bounding box center [138, 230] width 15 height 15
click at [140, 226] on input "$630 million" at bounding box center [138, 230] width 15 height 15
radio input "true"
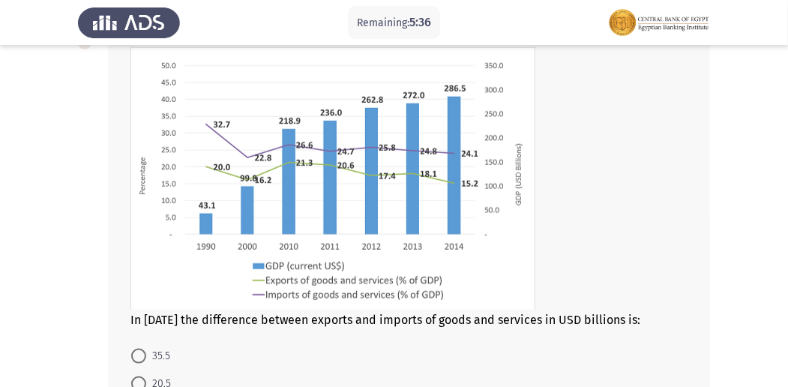
scroll to position [544, 0]
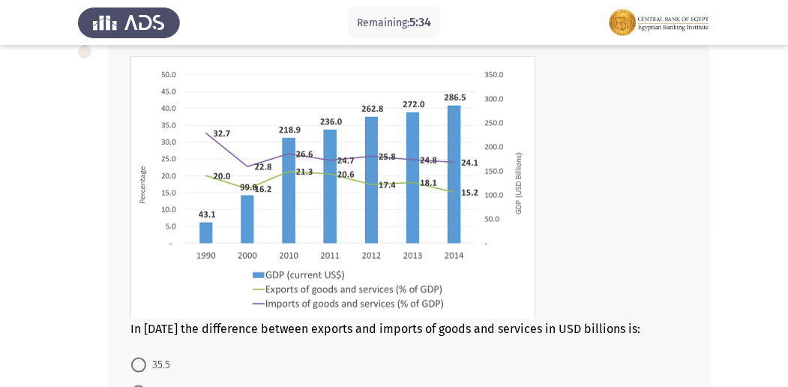
click at [780, 267] on app-assessment-container "Remaining: 5:34 Previous ASSESS Aptitude (FOCUS) - Analytical Thinking Next The…" at bounding box center [394, 20] width 788 height 1008
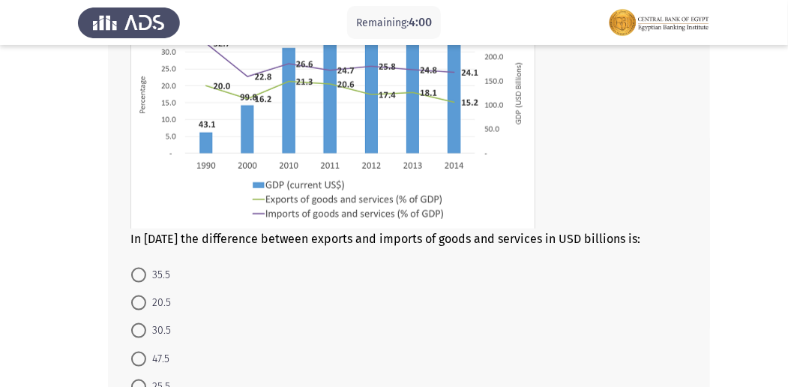
scroll to position [649, 0]
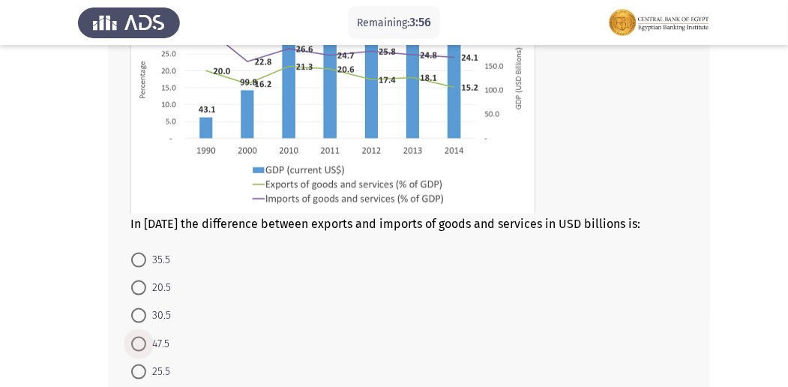
click at [145, 340] on span at bounding box center [138, 344] width 15 height 15
click at [145, 340] on input "47.5" at bounding box center [138, 344] width 15 height 15
radio input "true"
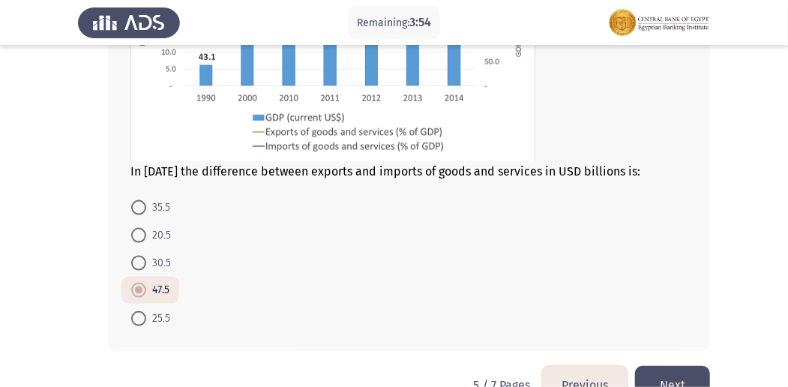
scroll to position [738, 0]
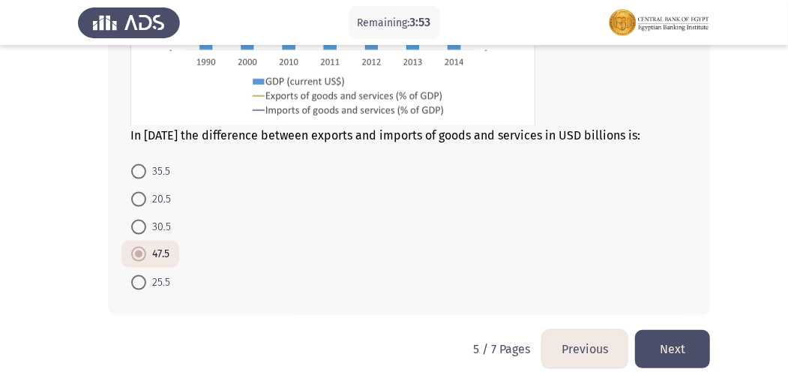
click at [679, 346] on button "Next" at bounding box center [672, 349] width 75 height 38
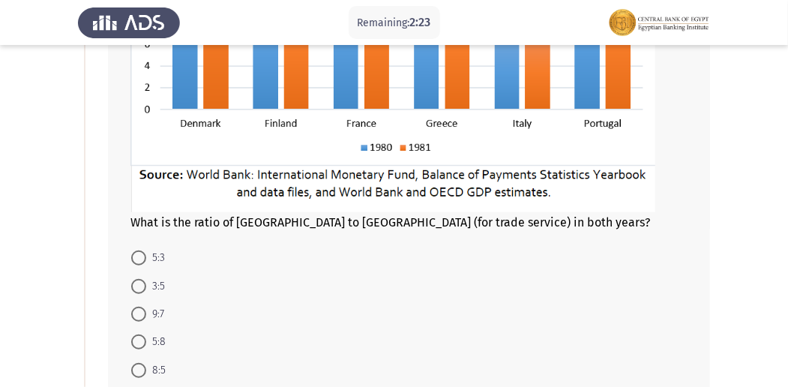
scroll to position [280, 0]
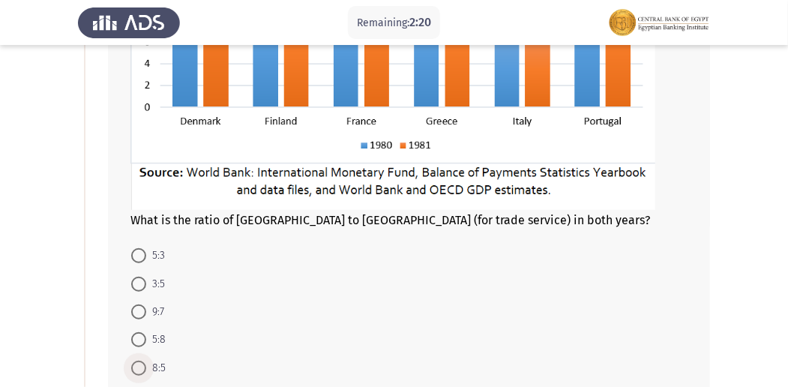
click at [142, 367] on span at bounding box center [138, 368] width 15 height 15
click at [142, 367] on input "8:5" at bounding box center [138, 368] width 15 height 15
radio input "true"
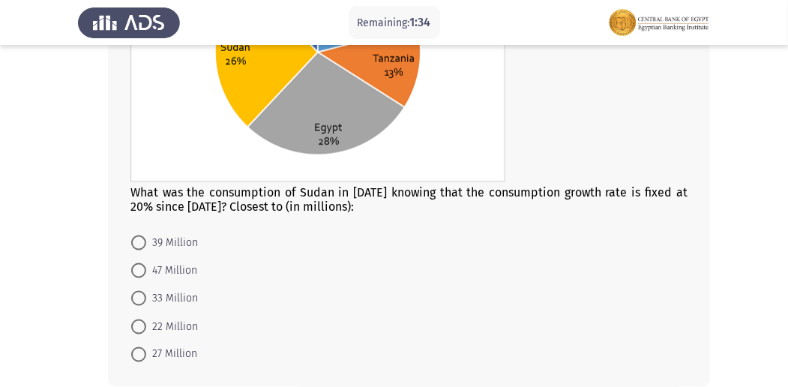
scroll to position [838, 0]
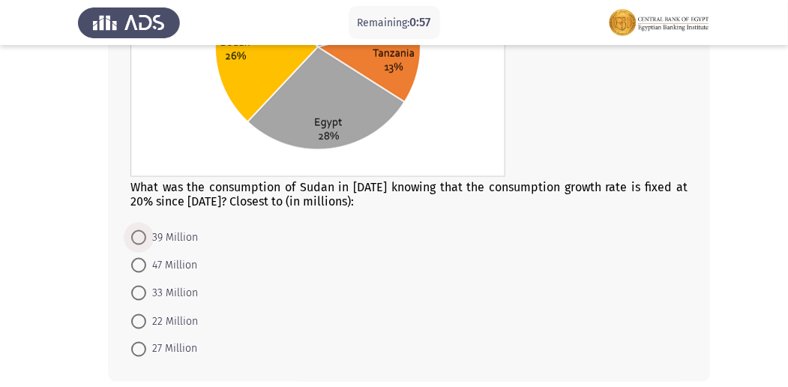
click at [144, 241] on span at bounding box center [138, 237] width 15 height 15
click at [144, 241] on input "39 Million" at bounding box center [138, 237] width 15 height 15
radio input "true"
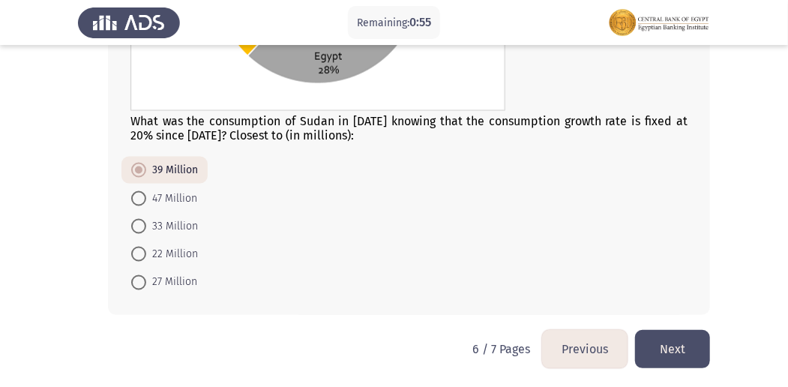
click at [690, 358] on button "Next" at bounding box center [672, 349] width 75 height 38
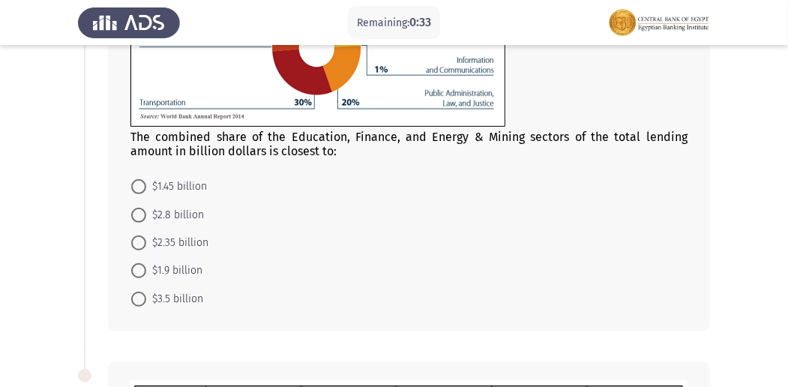
scroll to position [181, 0]
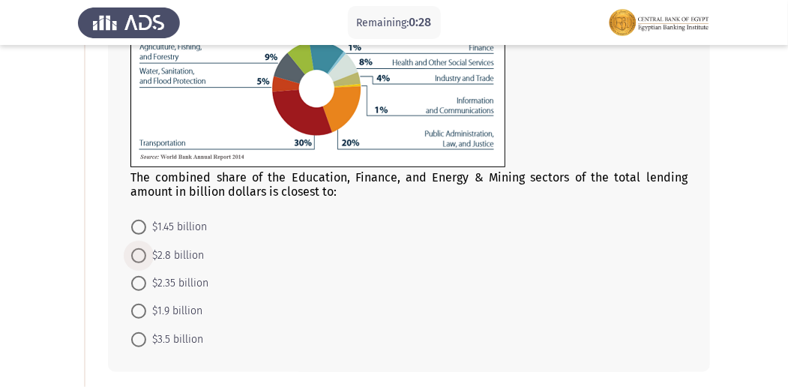
click at [137, 253] on span at bounding box center [138, 255] width 15 height 15
click at [137, 253] on input "$2.8 billion" at bounding box center [138, 255] width 15 height 15
radio input "true"
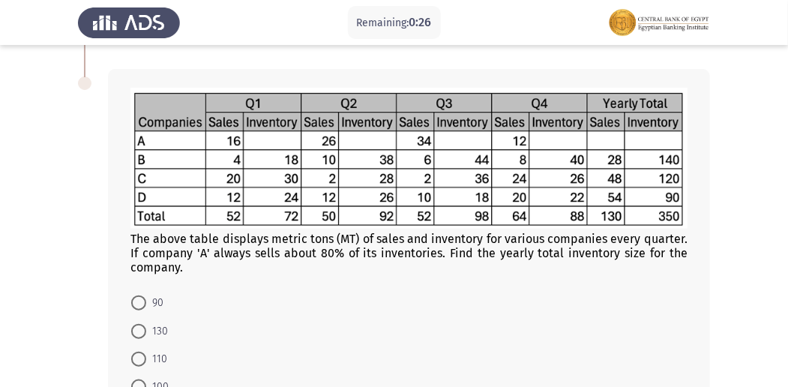
scroll to position [517, 0]
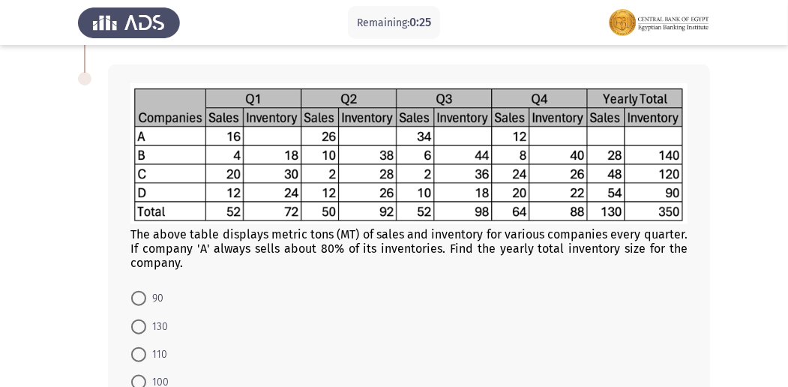
click at [141, 351] on span at bounding box center [138, 354] width 15 height 15
click at [141, 351] on input "110" at bounding box center [138, 354] width 15 height 15
radio input "true"
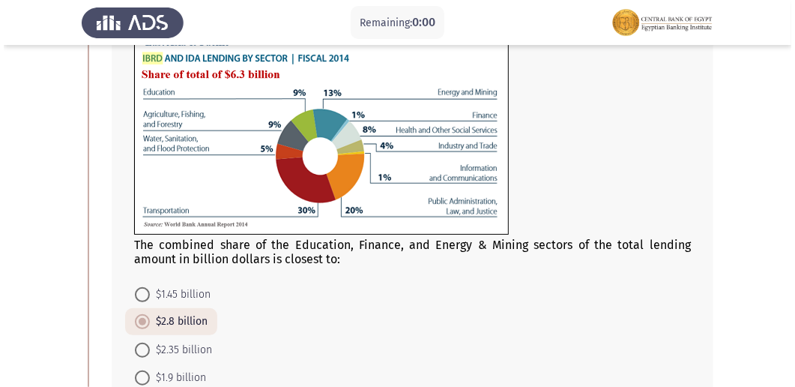
scroll to position [0, 0]
